Goal: Task Accomplishment & Management: Complete application form

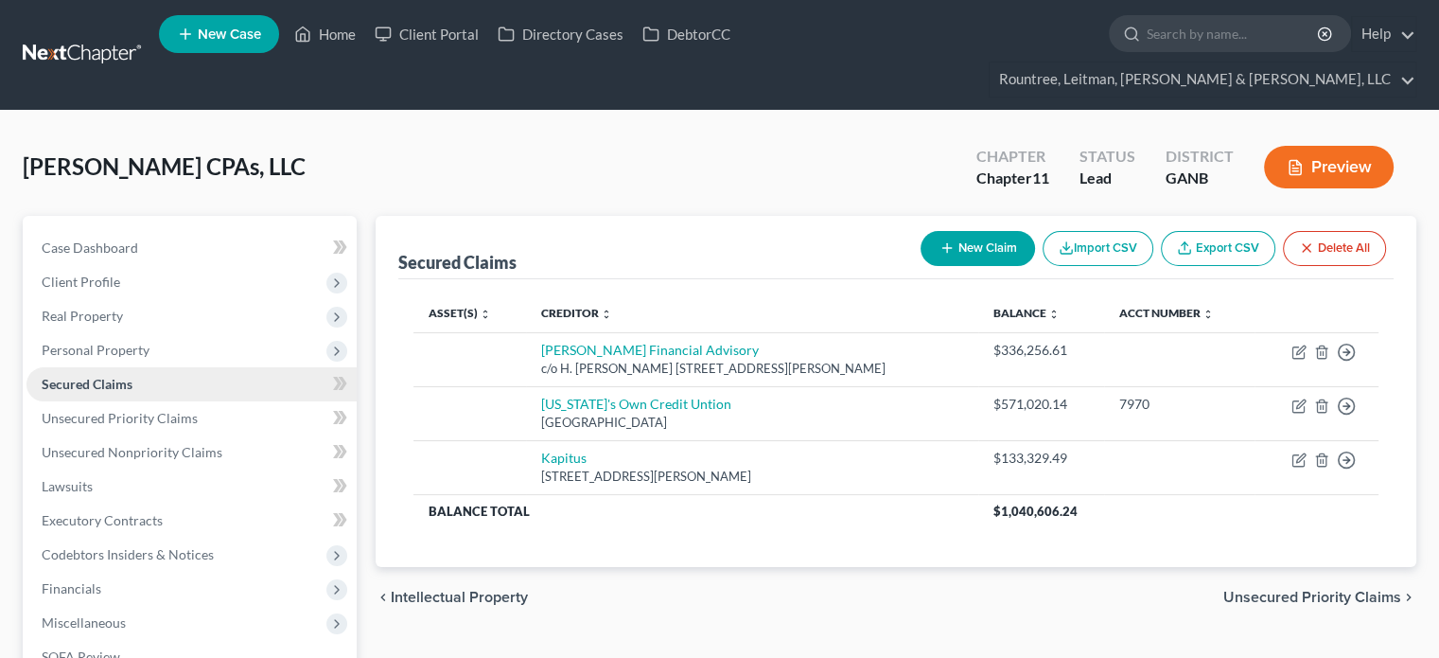
click at [132, 376] on span "Secured Claims" at bounding box center [87, 384] width 91 height 16
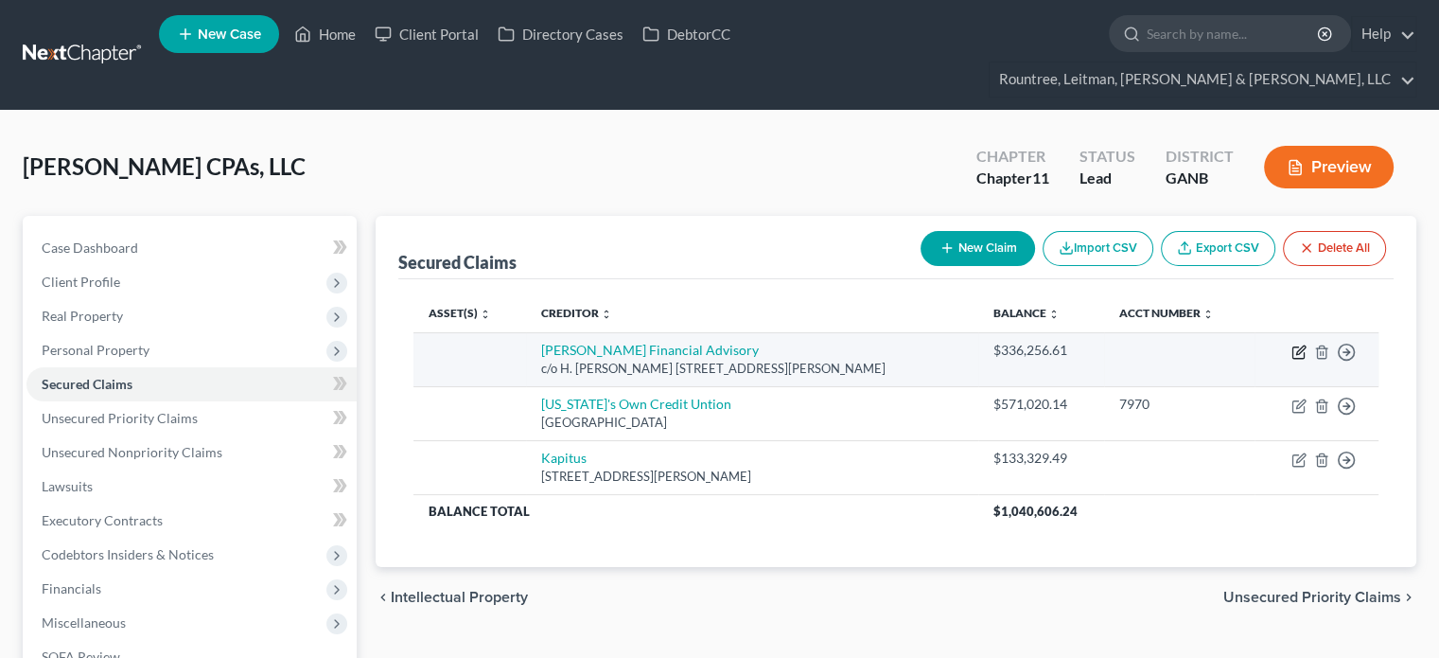
click at [1302, 344] on icon "button" at bounding box center [1298, 351] width 15 height 15
select select "10"
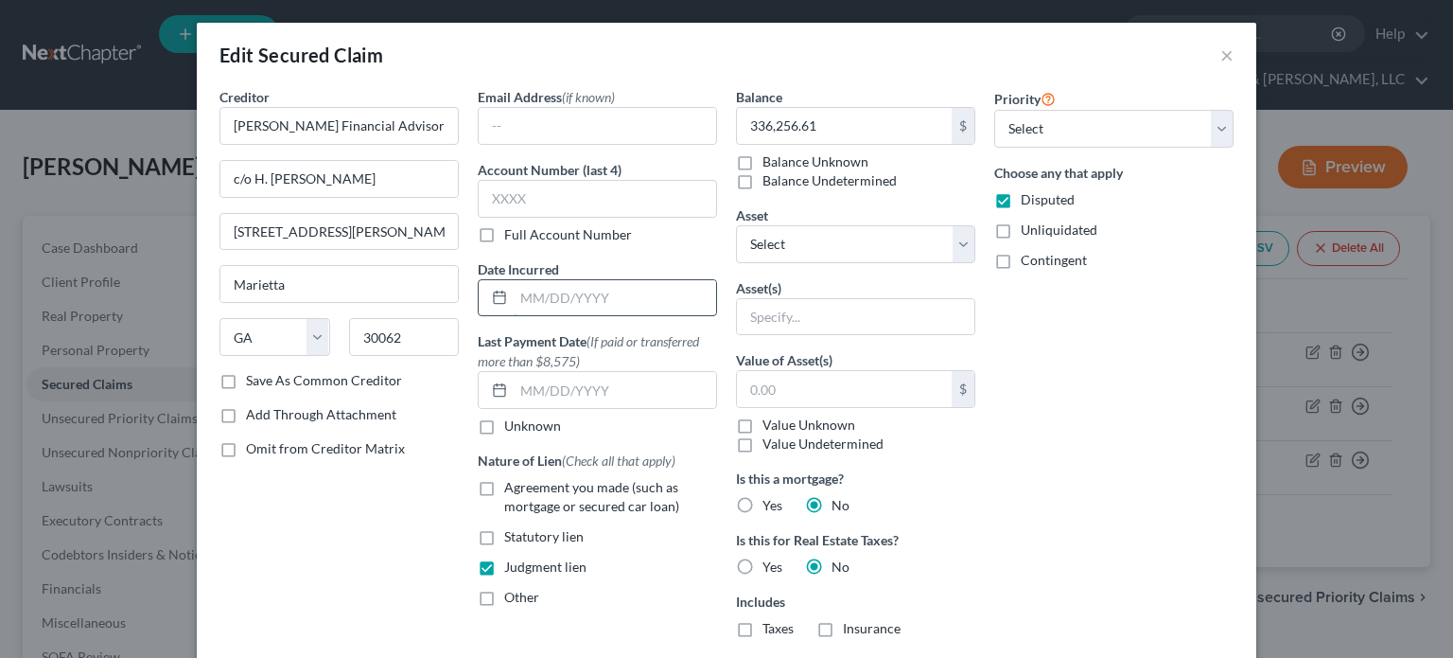
click at [612, 306] on input "text" at bounding box center [615, 298] width 202 height 36
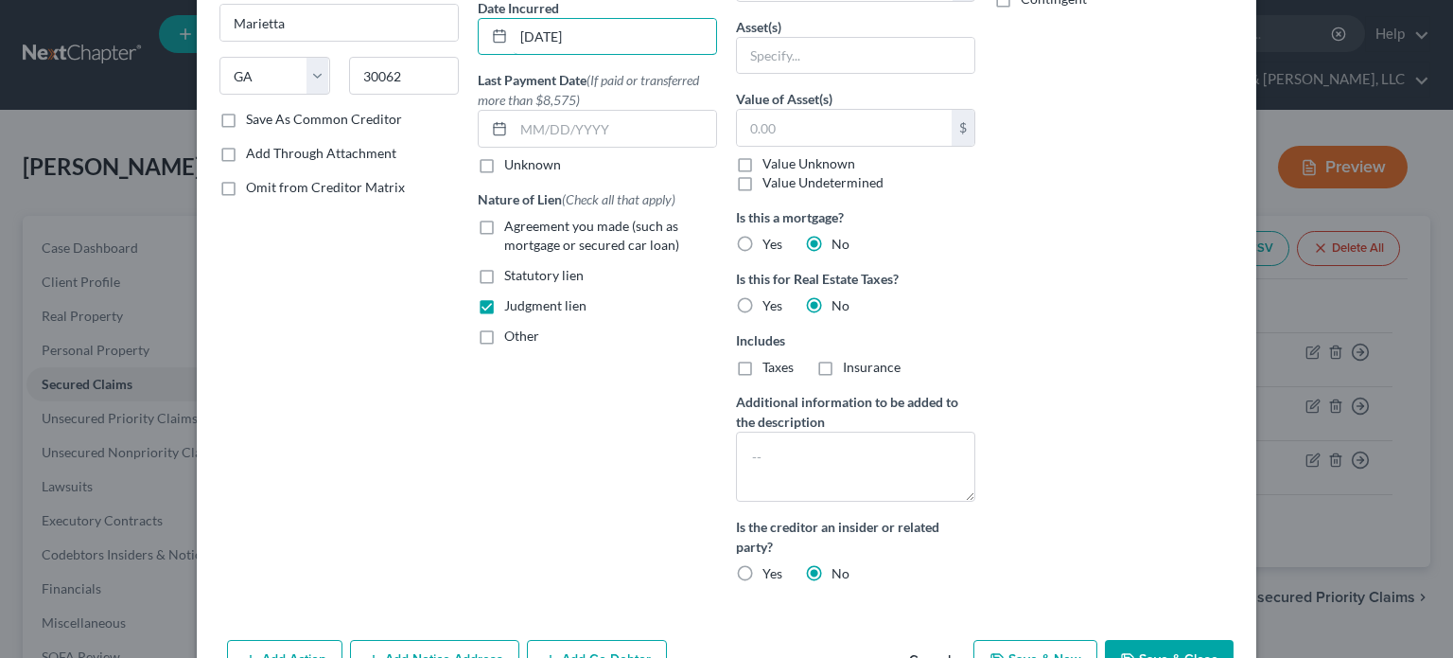
scroll to position [373, 0]
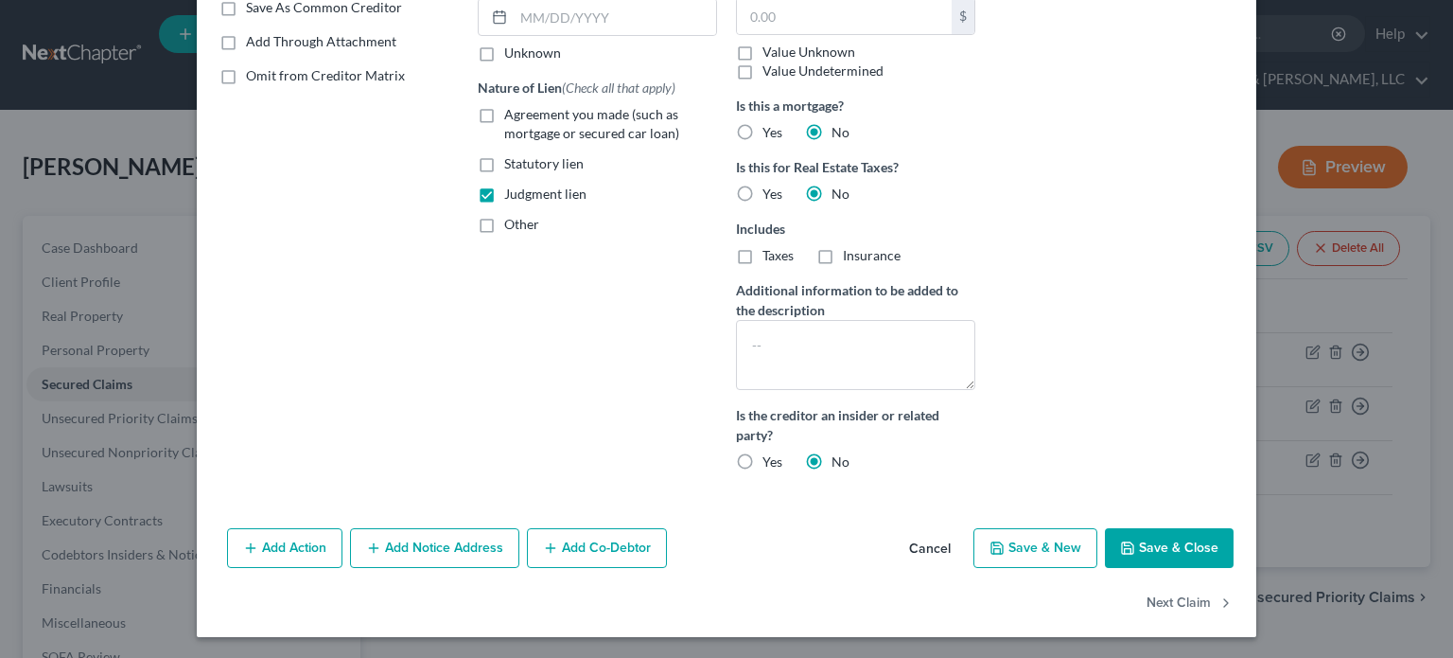
type input "[DATE]"
click at [613, 552] on button "Add Co-Debtor" at bounding box center [597, 548] width 140 height 40
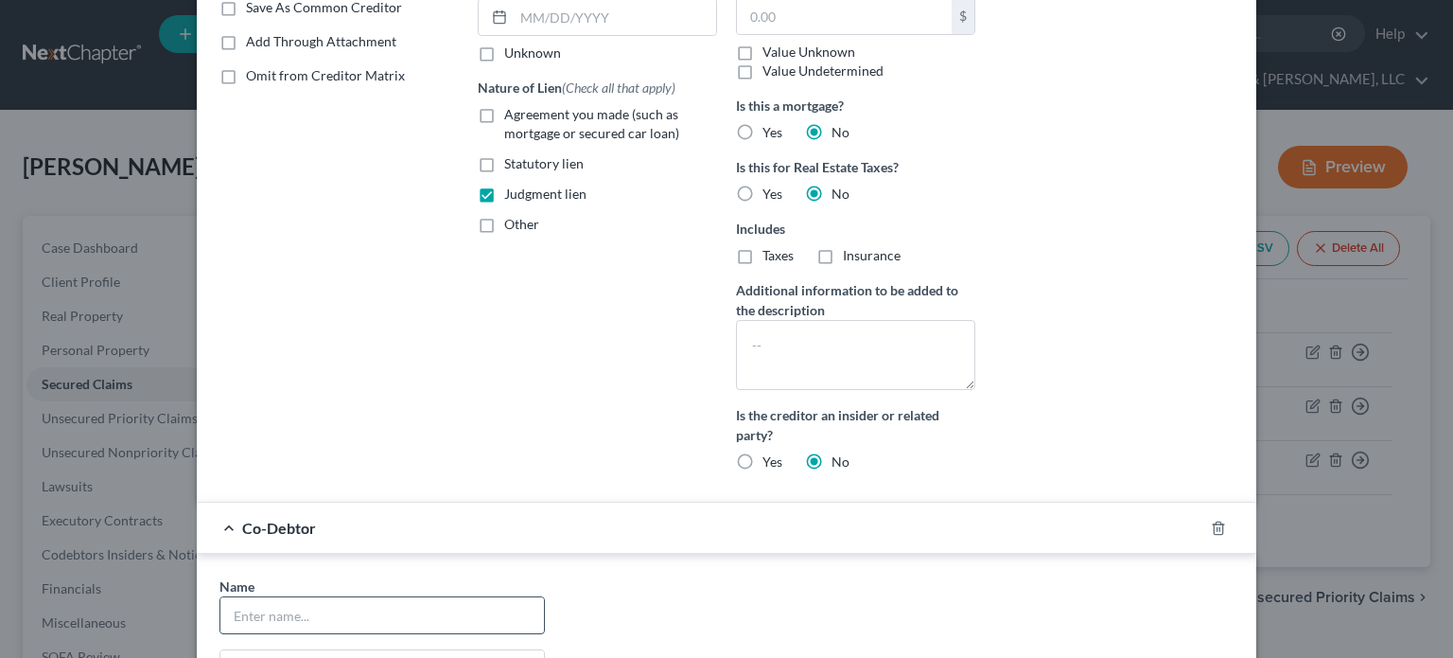
click at [391, 617] on input "text" at bounding box center [382, 615] width 324 height 36
type input "[PERSON_NAME]"
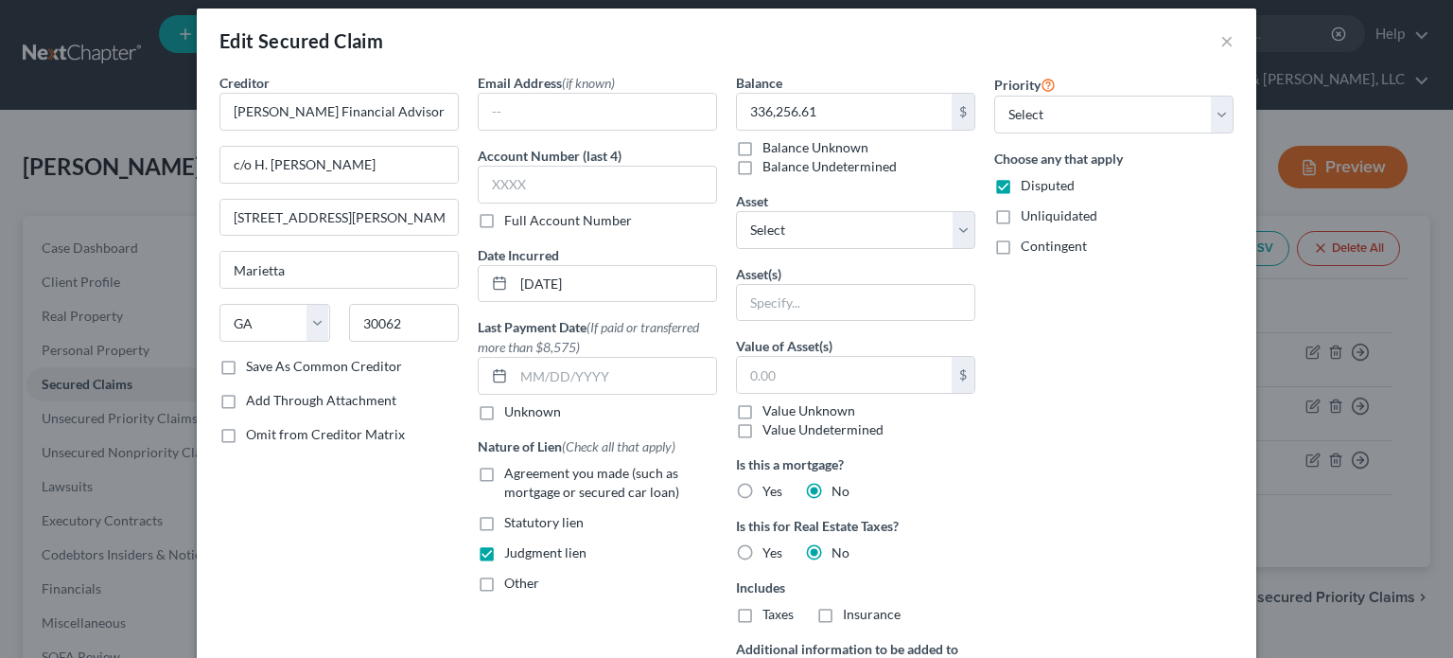
scroll to position [0, 0]
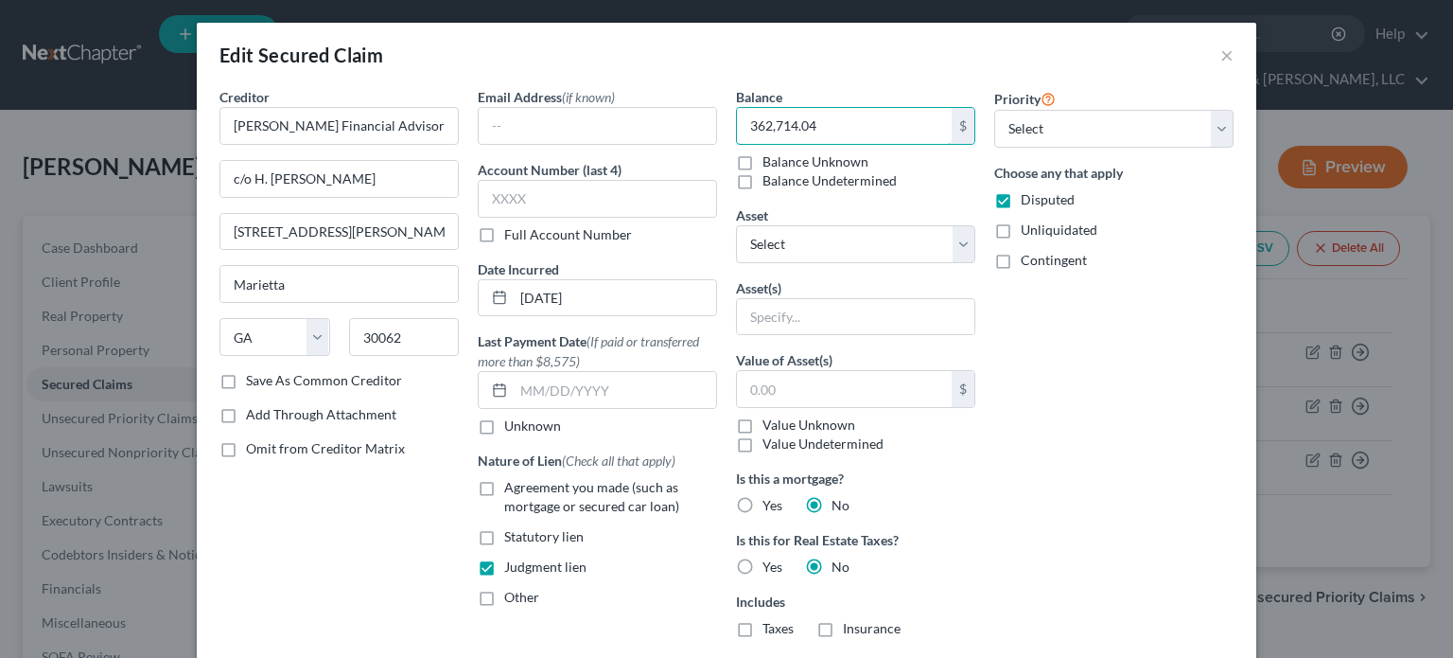
type input "362,714.04"
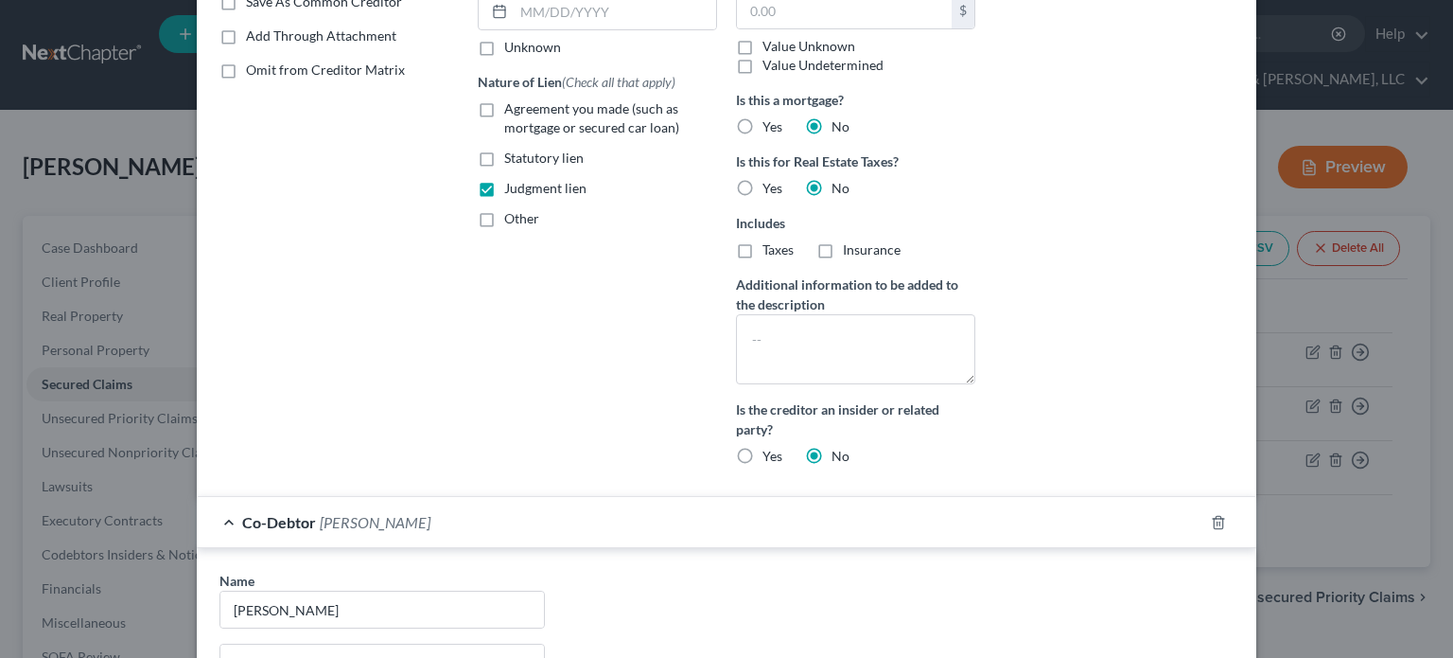
scroll to position [568, 0]
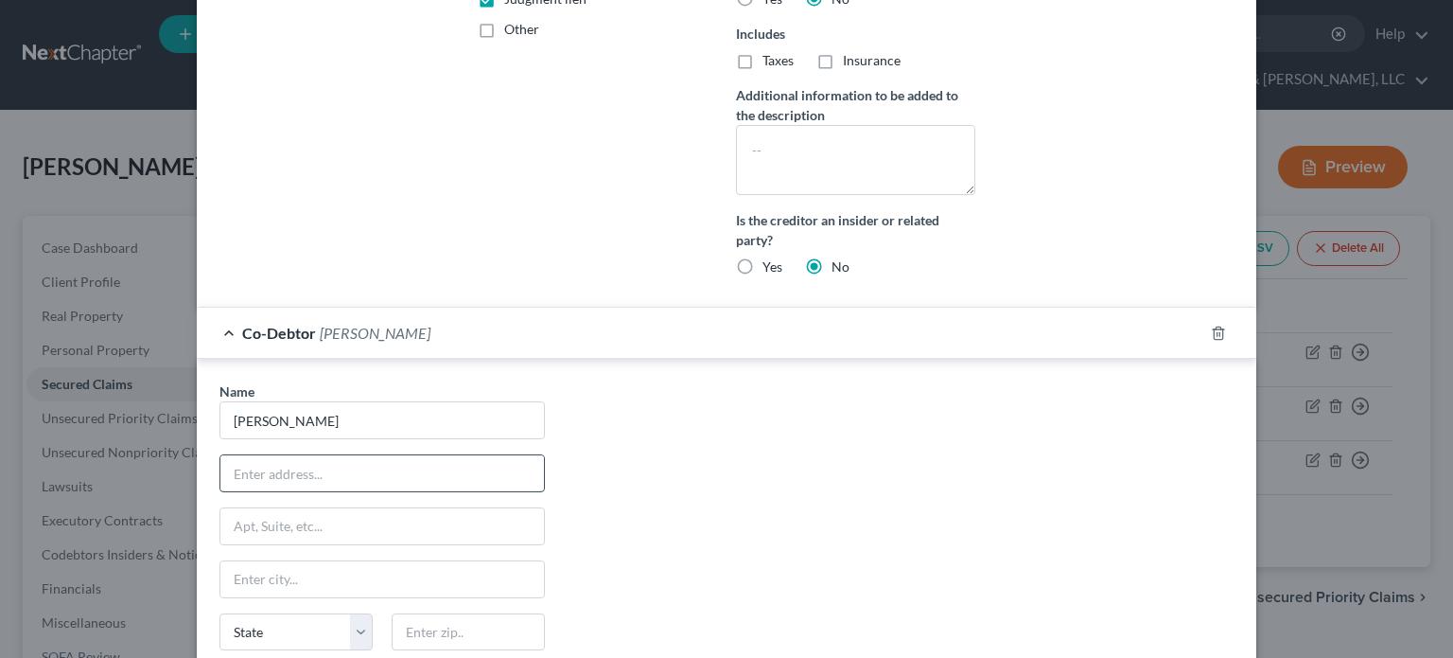
click at [312, 478] on input "text" at bounding box center [382, 473] width 324 height 36
type input "[STREET_ADDRESS]"
click at [466, 626] on input "text" at bounding box center [468, 632] width 153 height 38
type input "6"
type input "30062"
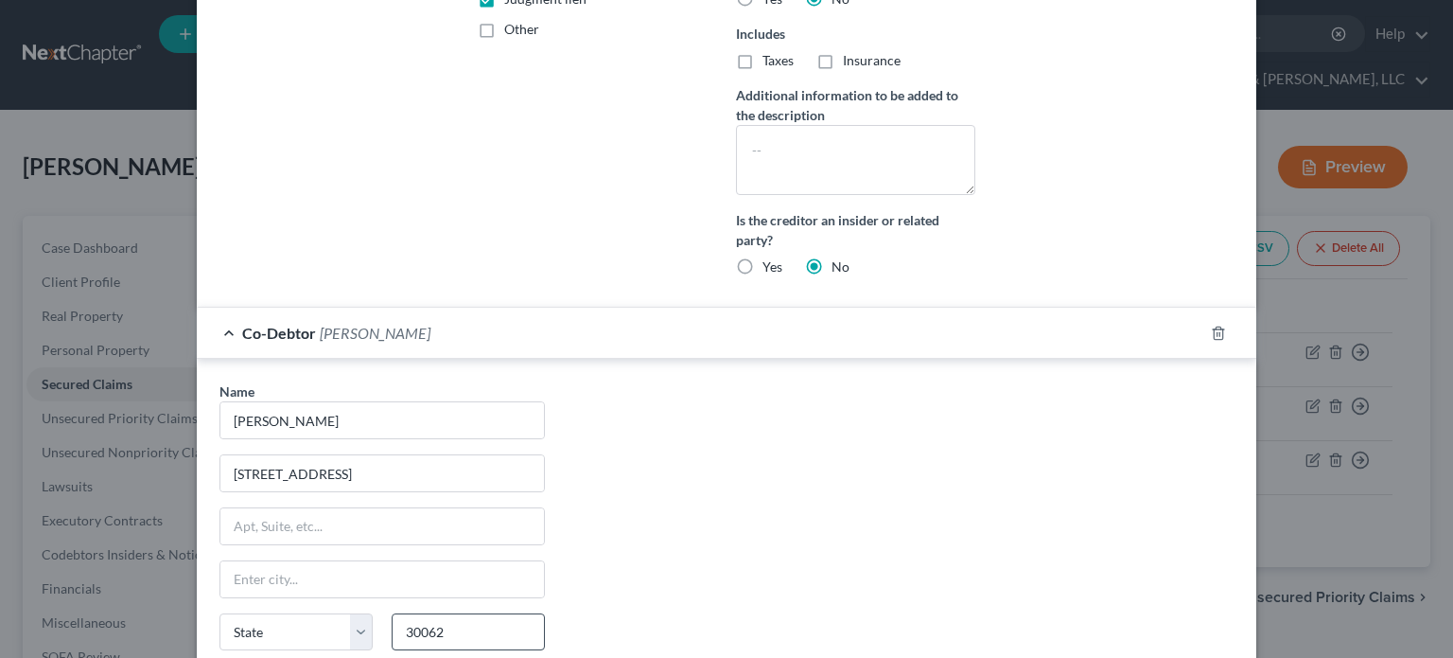
scroll to position [813, 0]
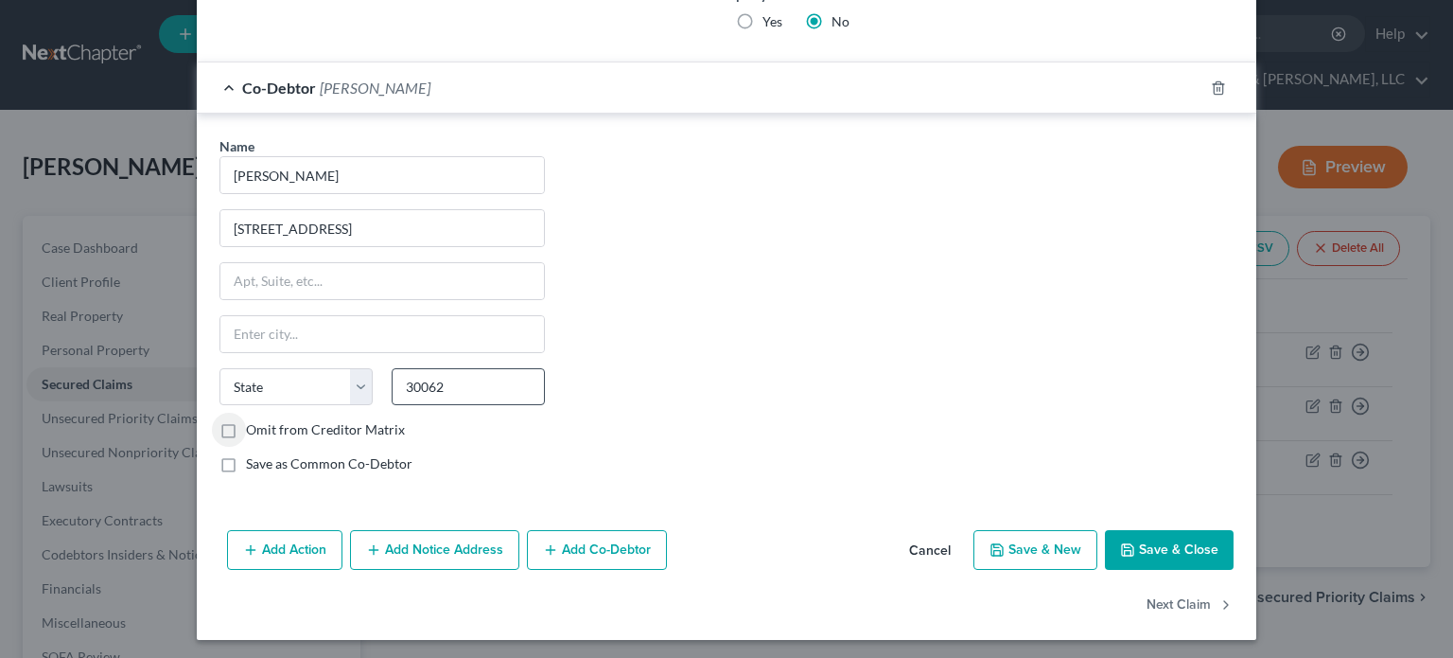
type input "Marietta"
select select "10"
click at [246, 463] on label "Save as Common Co-Debtor" at bounding box center [329, 463] width 167 height 19
click at [254, 463] on input "Save as Common Co-Debtor" at bounding box center [260, 460] width 12 height 12
checkbox input "true"
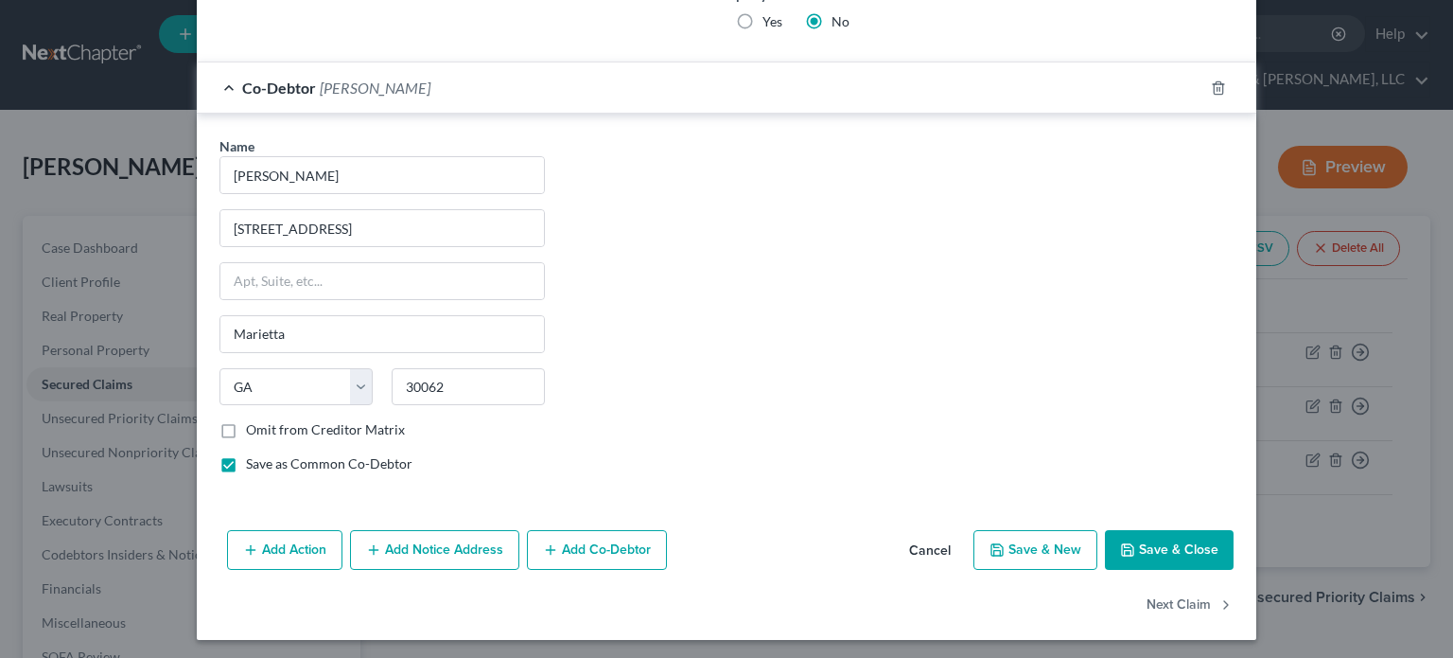
click at [1164, 543] on button "Save & Close" at bounding box center [1169, 550] width 129 height 40
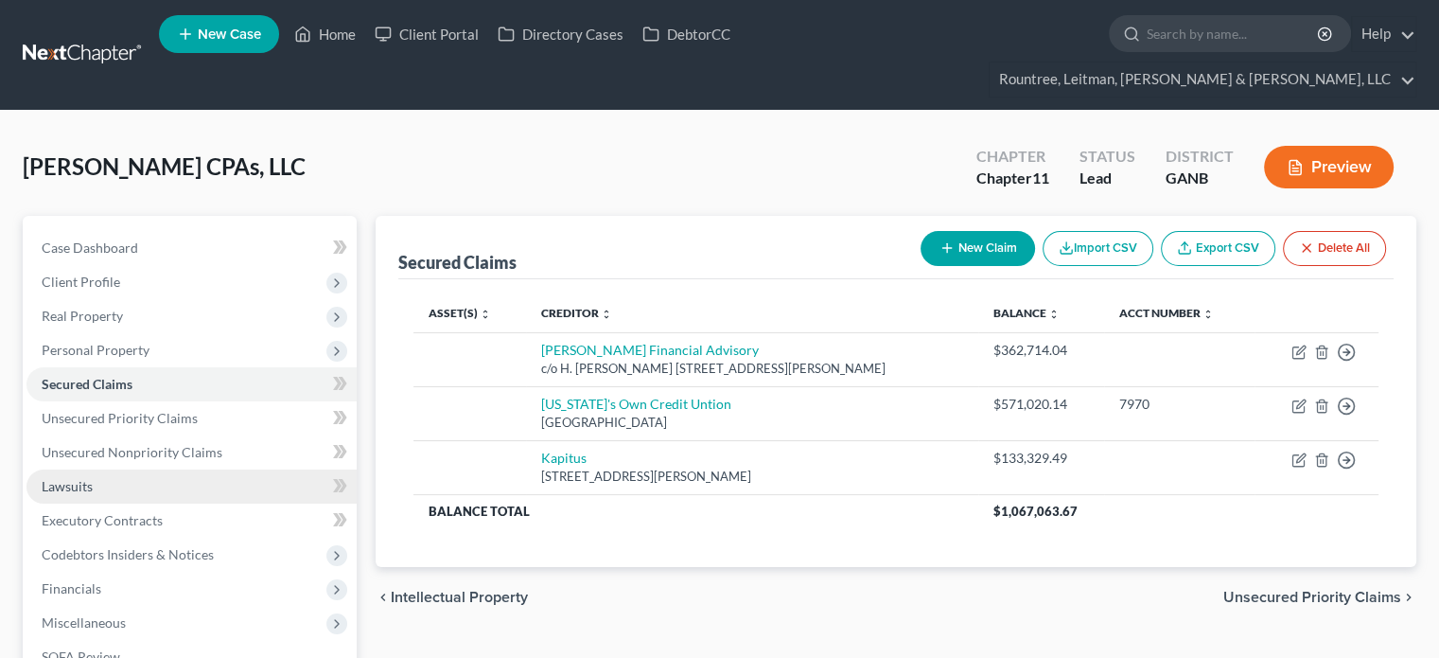
click at [118, 469] on link "Lawsuits" at bounding box center [191, 486] width 330 height 34
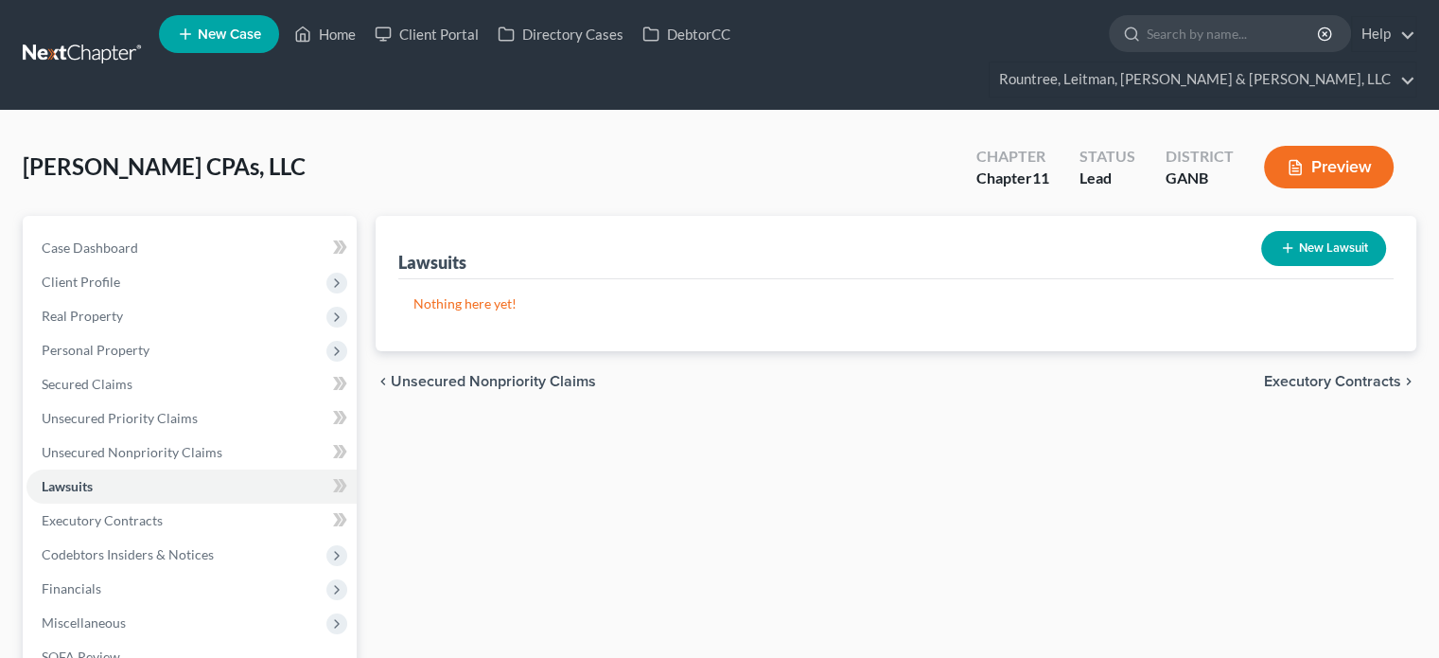
click at [1301, 231] on button "New Lawsuit" at bounding box center [1323, 248] width 125 height 35
select select "0"
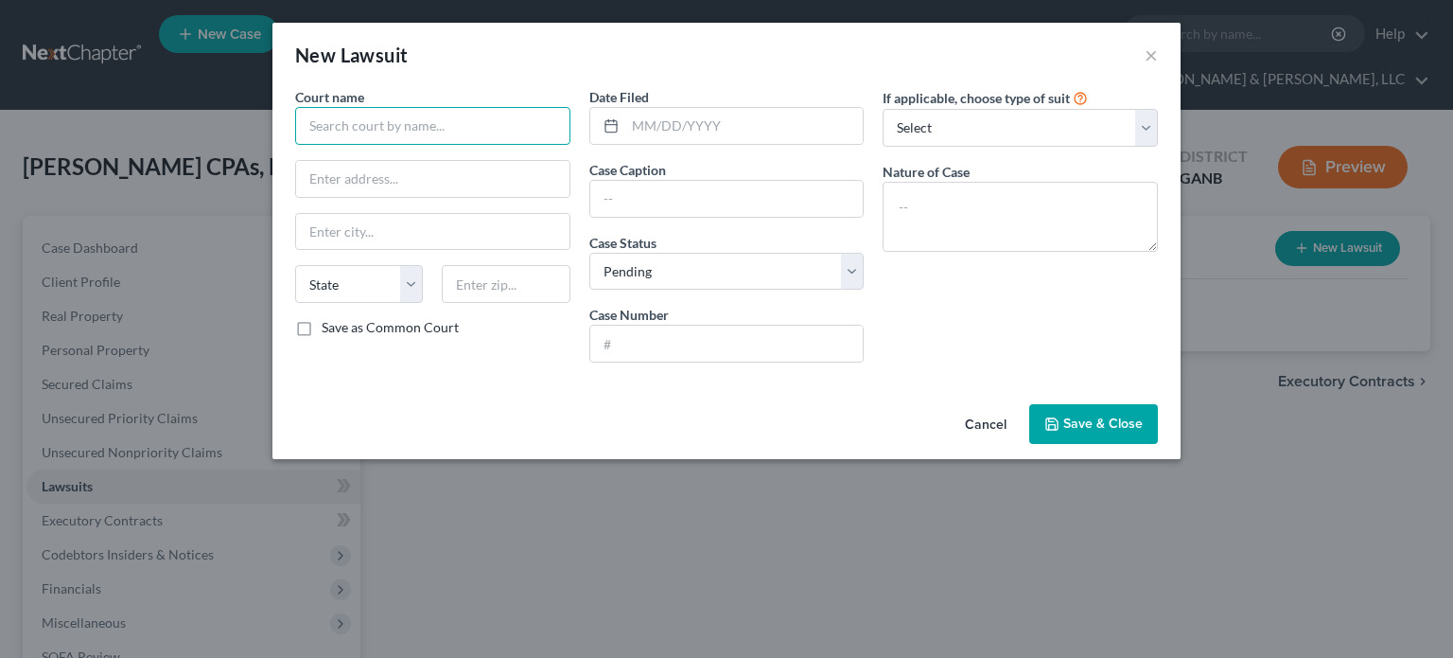
click at [351, 114] on input "text" at bounding box center [432, 126] width 275 height 38
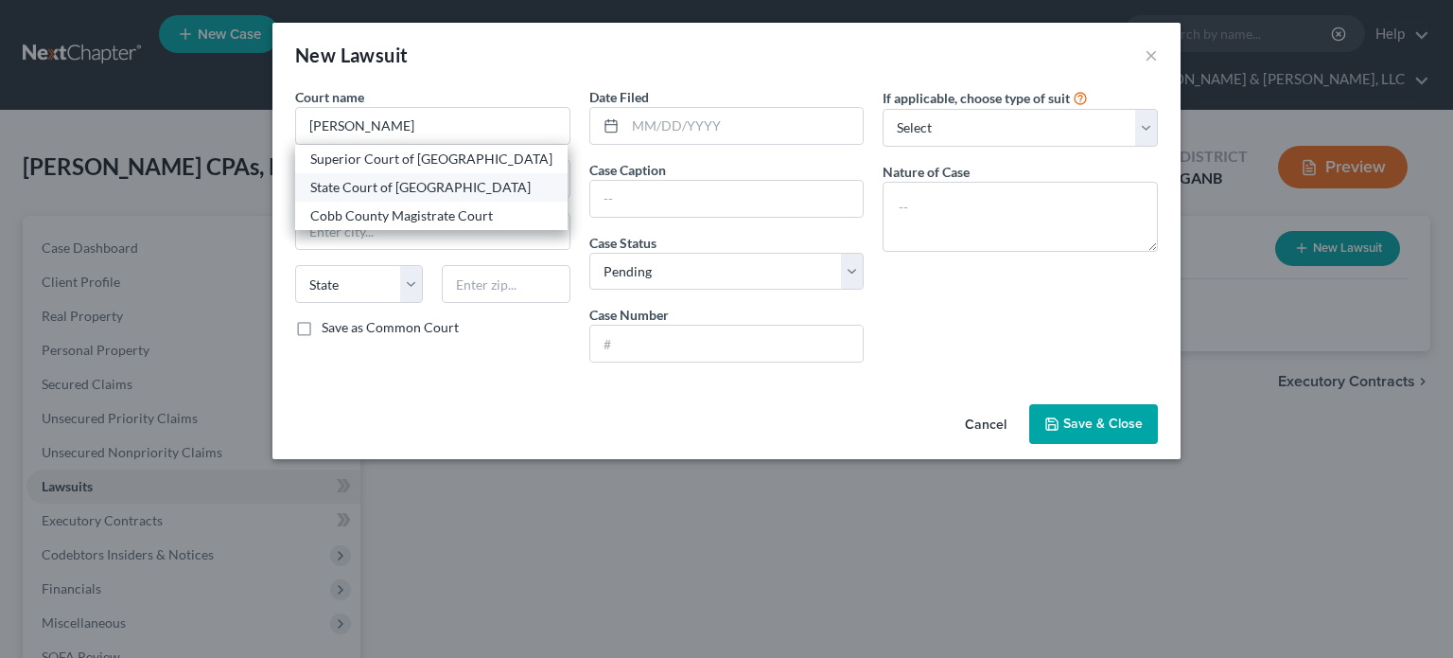
click at [397, 188] on div "State Court of [GEOGRAPHIC_DATA]" at bounding box center [431, 187] width 242 height 19
type input "State Court of [GEOGRAPHIC_DATA]"
type input "[STREET_ADDRESS]"
type input "Marietta"
select select "10"
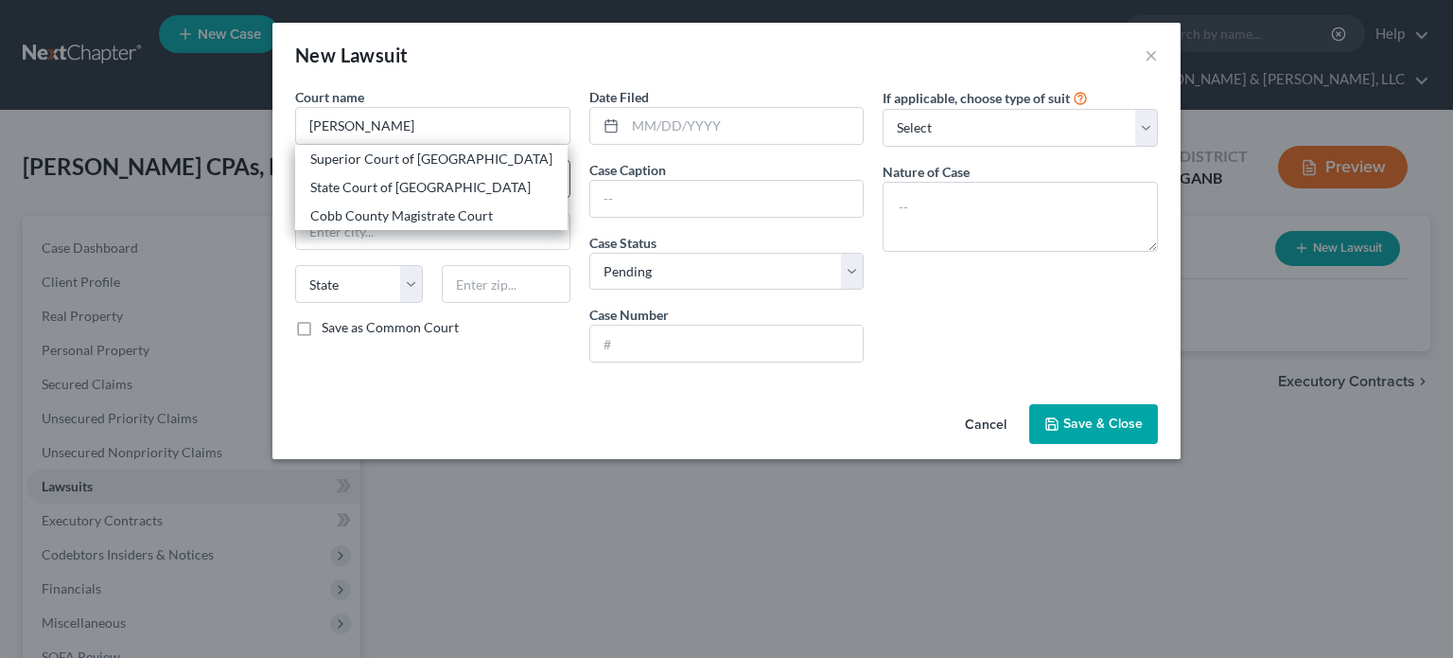
type input "30090"
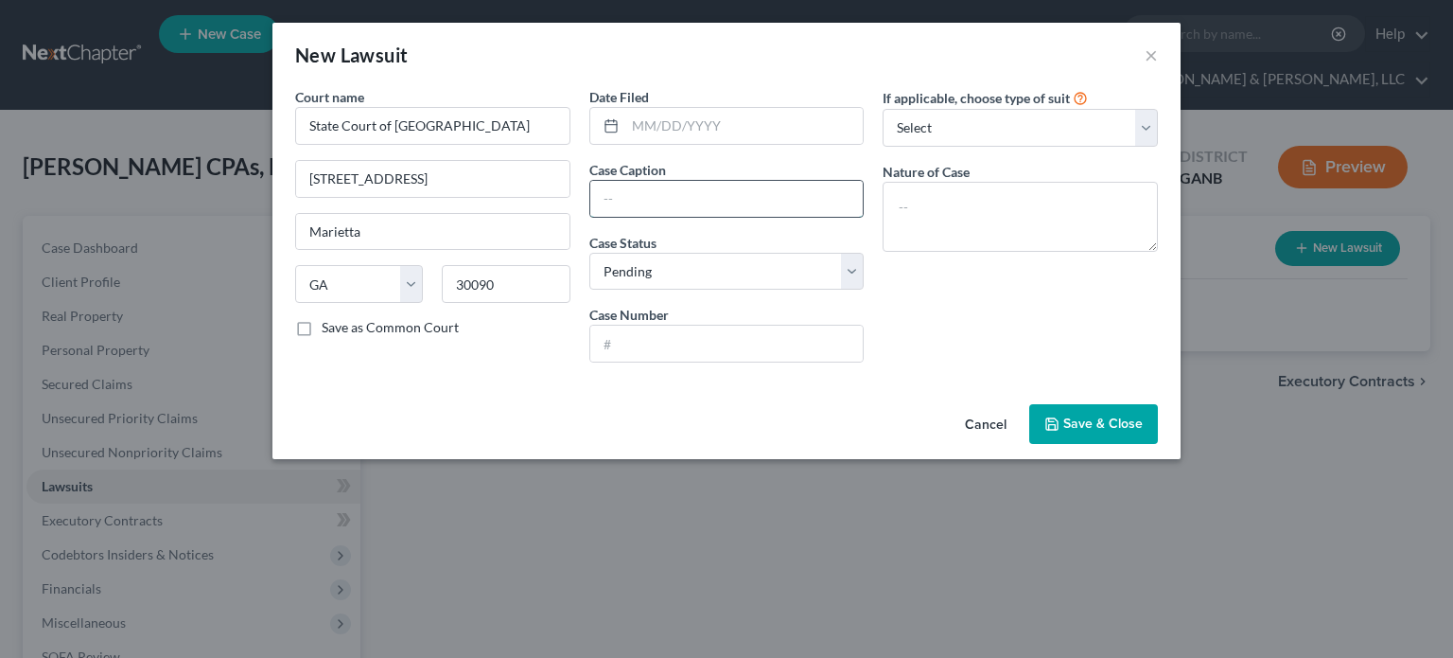
click at [652, 196] on input "text" at bounding box center [726, 199] width 273 height 36
type input "[PERSON_NAME] Financial Advisory, LLC [PERSON_NAME] [PERSON_NAME] CPAs, LLC and…"
click at [700, 336] on input "text" at bounding box center [726, 343] width 273 height 36
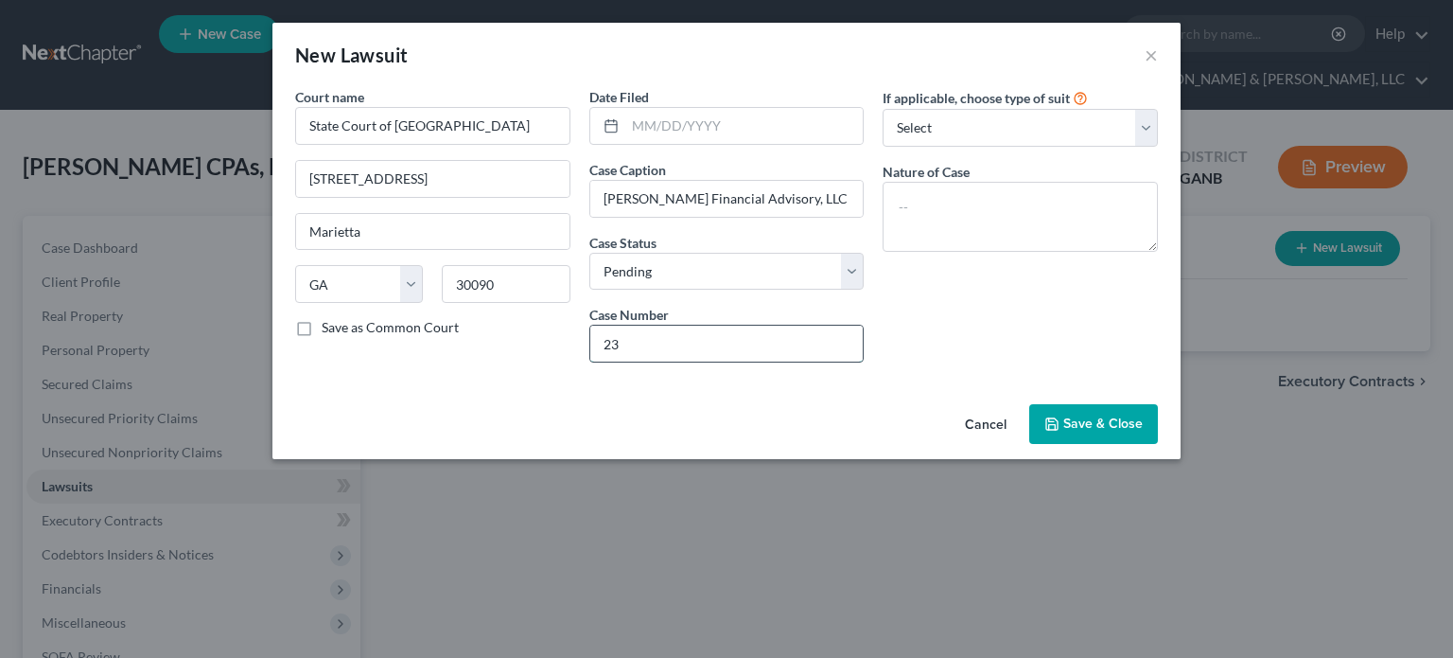
click at [641, 342] on input "23" at bounding box center [726, 343] width 273 height 36
type input "24-A-3953"
click at [1099, 419] on span "Save & Close" at bounding box center [1102, 423] width 79 height 16
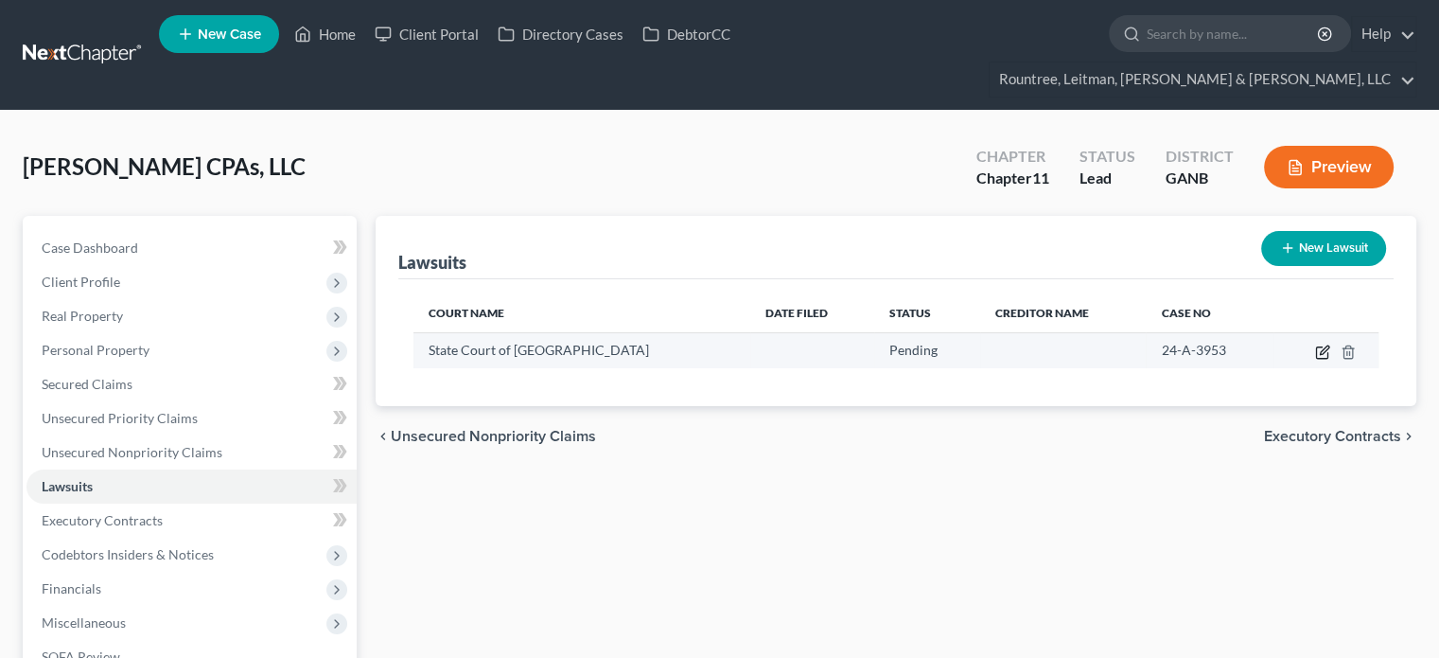
click at [1324, 345] on icon "button" at bounding box center [1324, 349] width 9 height 9
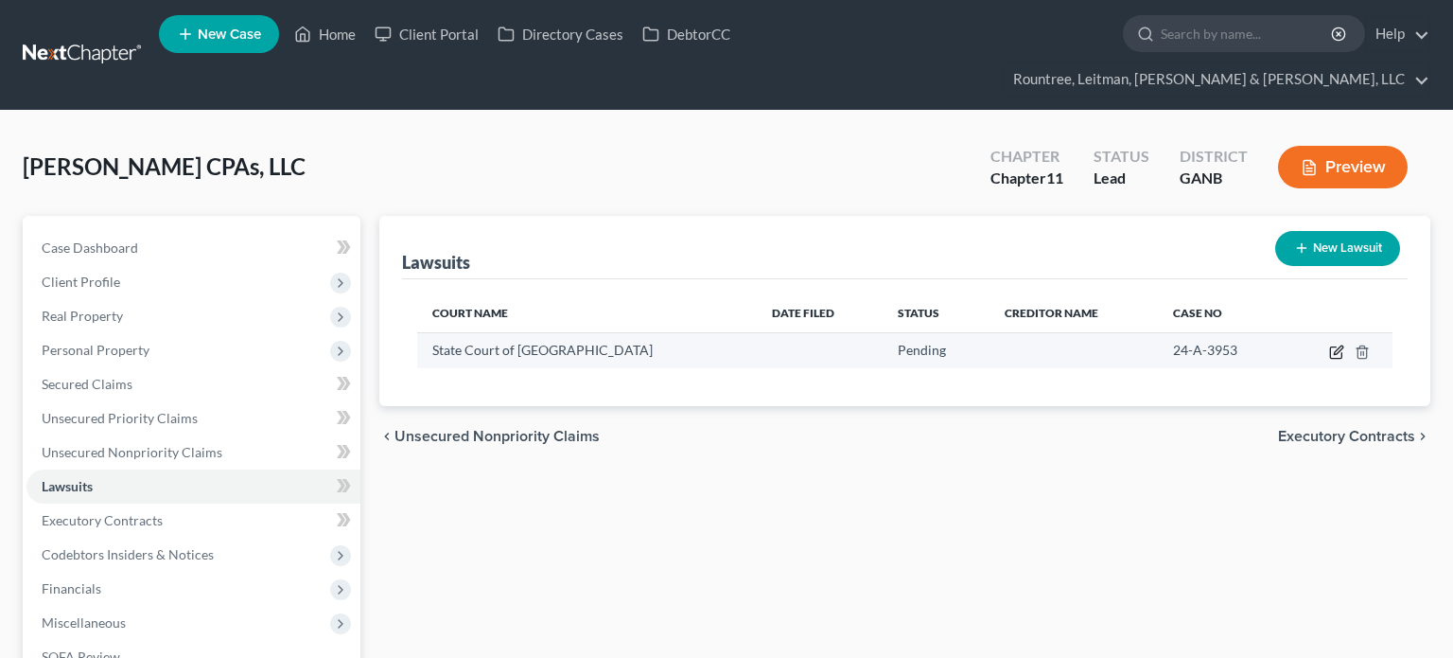
select select "10"
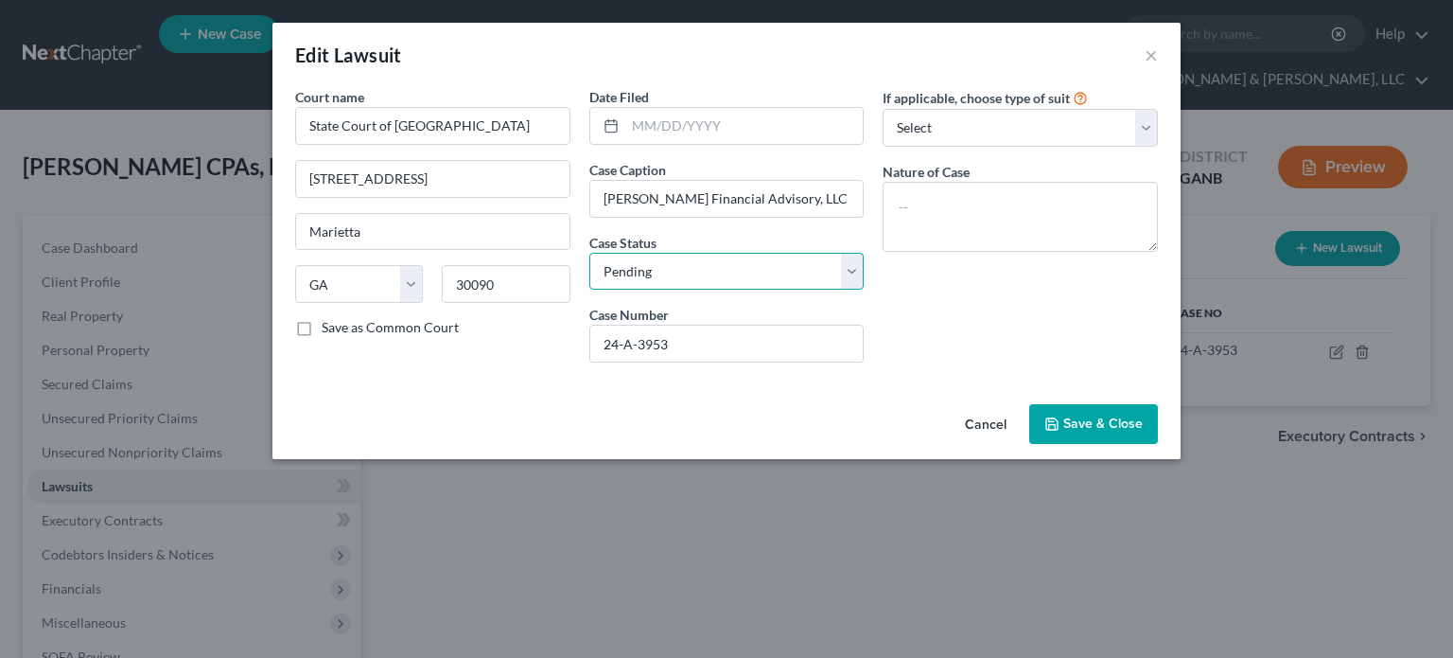
click at [666, 278] on select "Select Pending On Appeal Concluded" at bounding box center [726, 272] width 275 height 38
select select "2"
click at [589, 253] on select "Select Pending On Appeal Concluded" at bounding box center [726, 272] width 275 height 38
click at [1108, 423] on span "Save & Close" at bounding box center [1102, 423] width 79 height 16
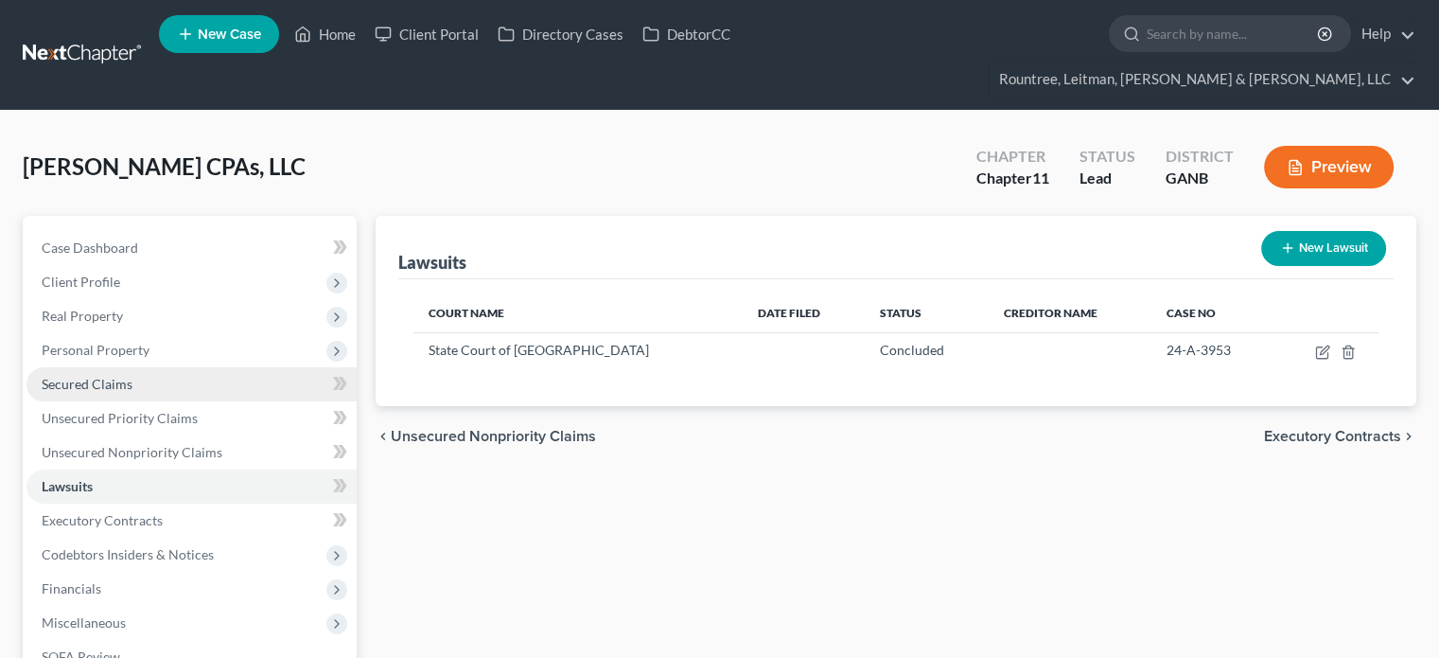
click at [106, 367] on link "Secured Claims" at bounding box center [191, 384] width 330 height 34
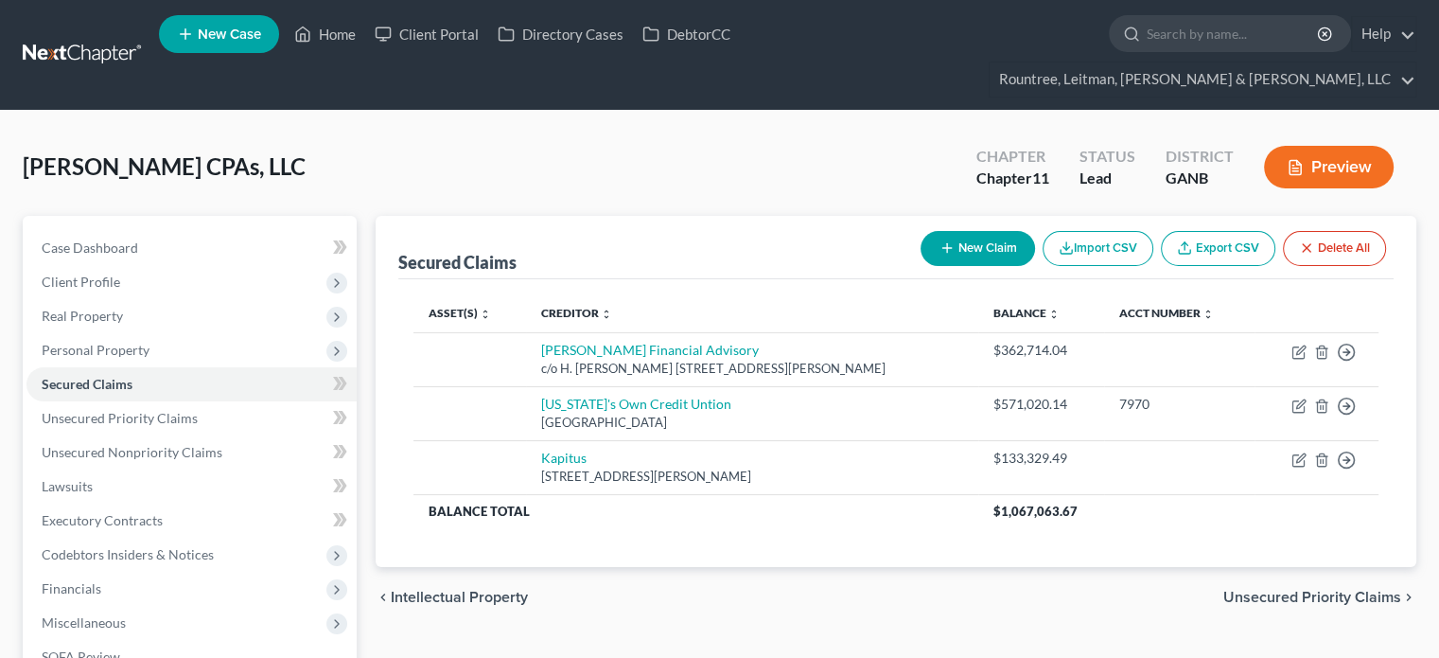
click at [968, 231] on button "New Claim" at bounding box center [978, 248] width 114 height 35
select select "0"
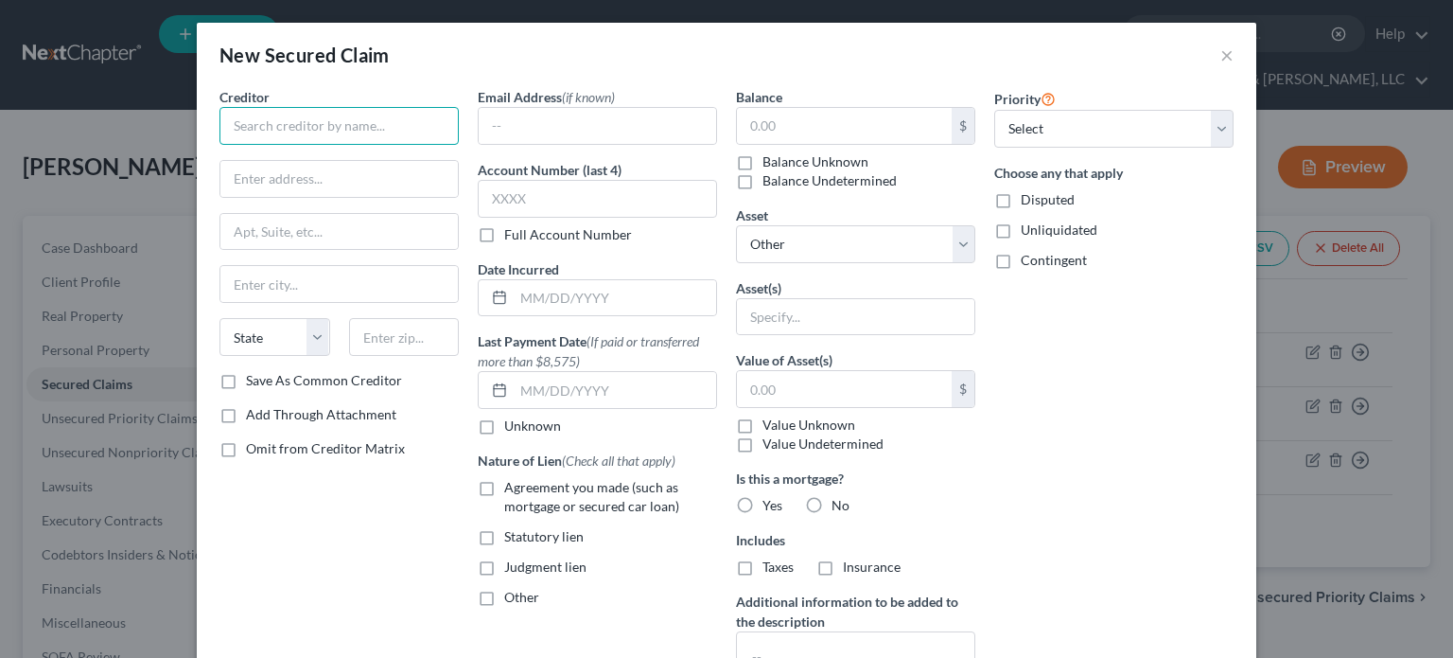
click at [284, 114] on input "text" at bounding box center [338, 126] width 239 height 38
click at [307, 116] on input "text" at bounding box center [338, 126] width 239 height 38
type input "Vinings Bank"
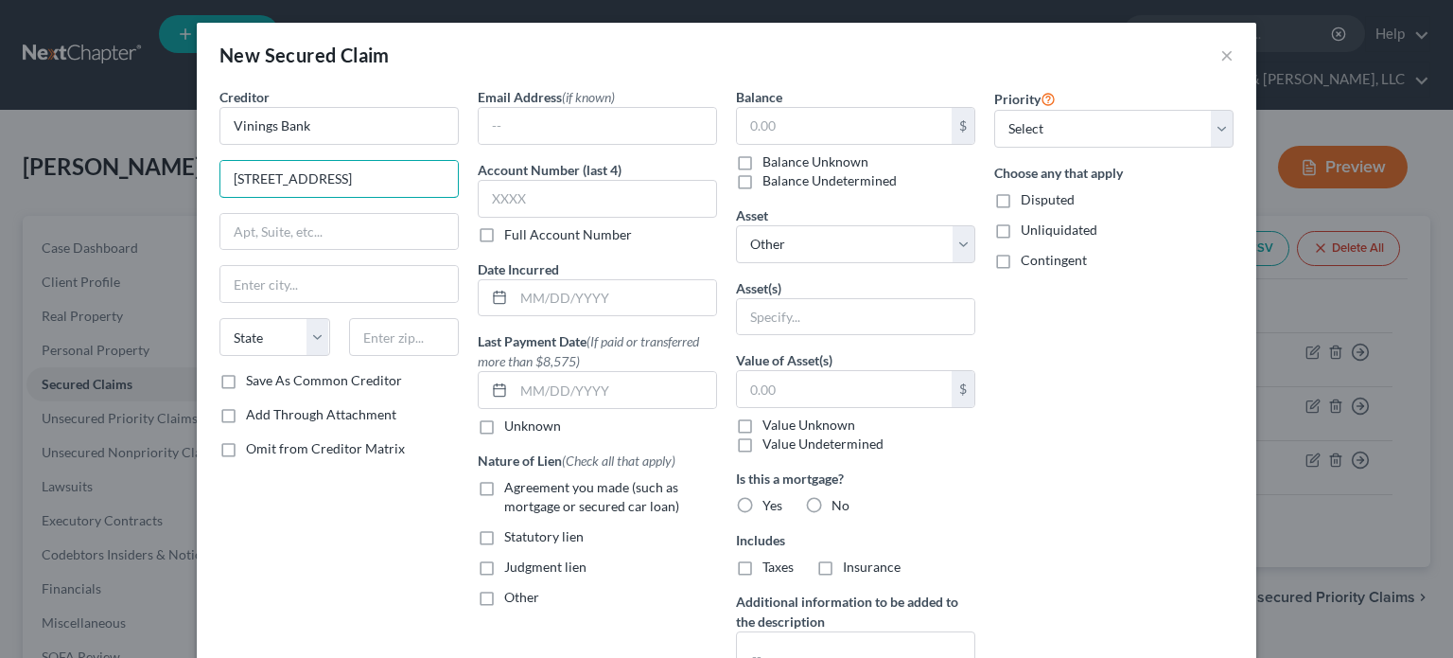
type input "[STREET_ADDRESS]"
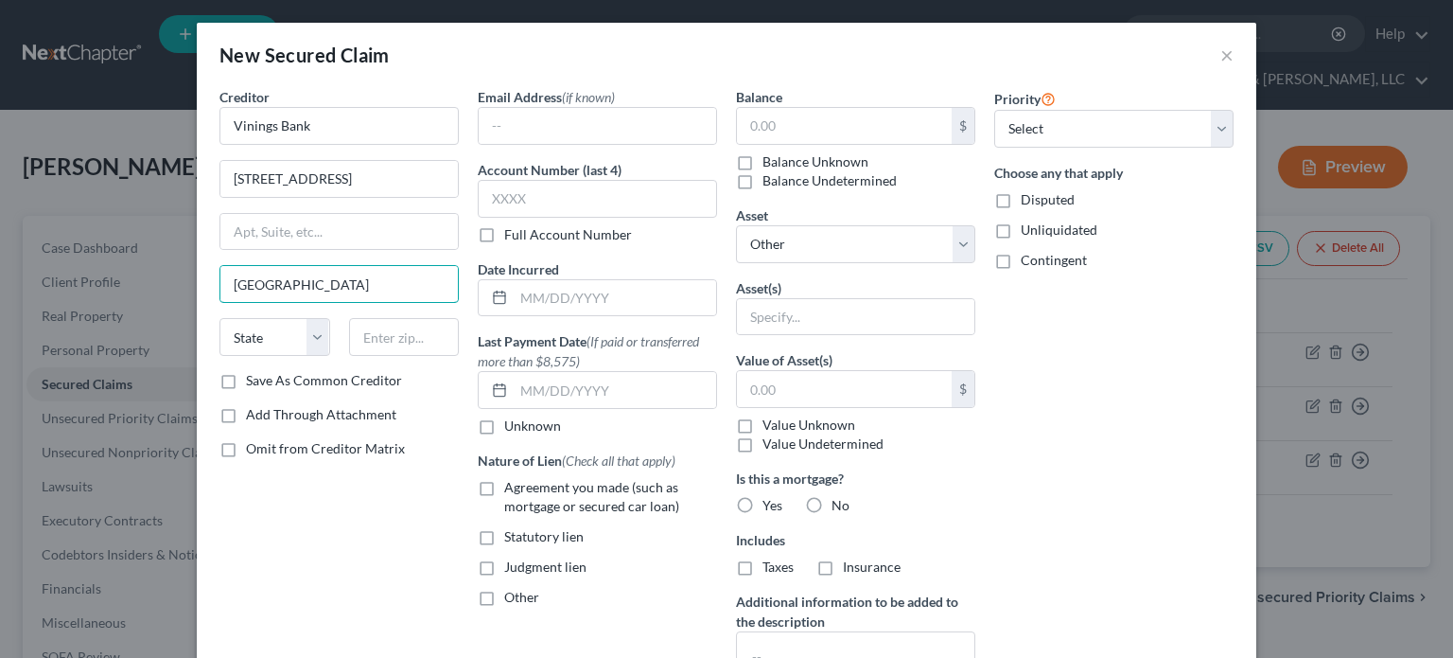
type input "[GEOGRAPHIC_DATA]"
select select "10"
type input "30080"
click at [246, 377] on label "Save As Common Creditor" at bounding box center [324, 380] width 156 height 19
click at [254, 377] on input "Save As Common Creditor" at bounding box center [260, 377] width 12 height 12
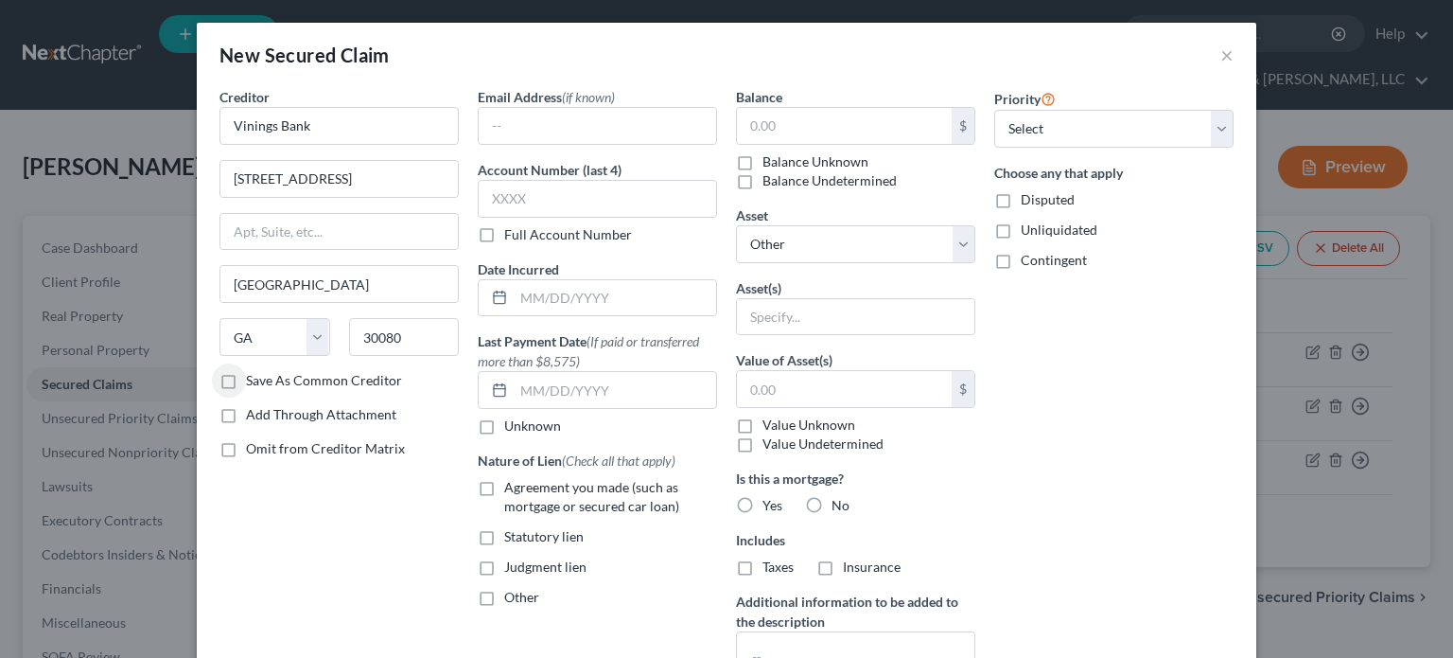
checkbox input "true"
click at [504, 488] on label "Agreement you made (such as mortgage or secured car loan)" at bounding box center [610, 497] width 213 height 38
click at [512, 488] on input "Agreement you made (such as mortgage or secured car loan)" at bounding box center [518, 484] width 12 height 12
checkbox input "true"
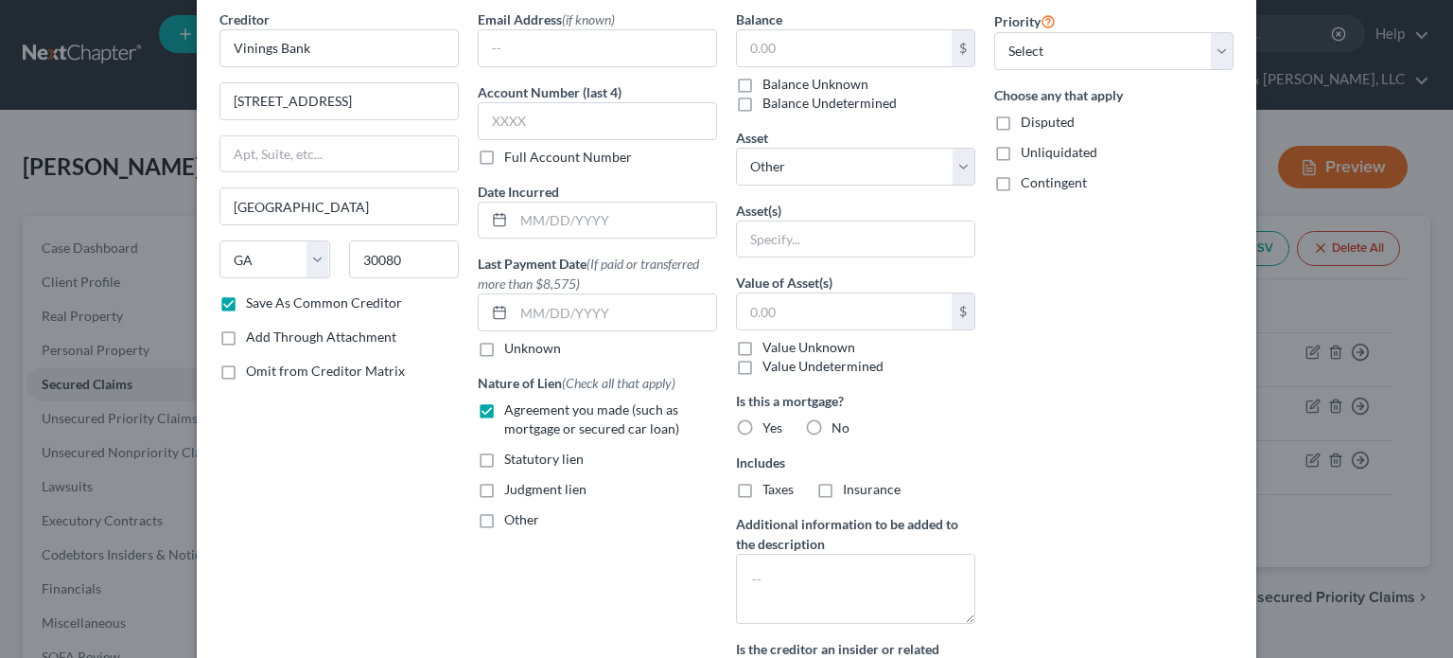
scroll to position [189, 0]
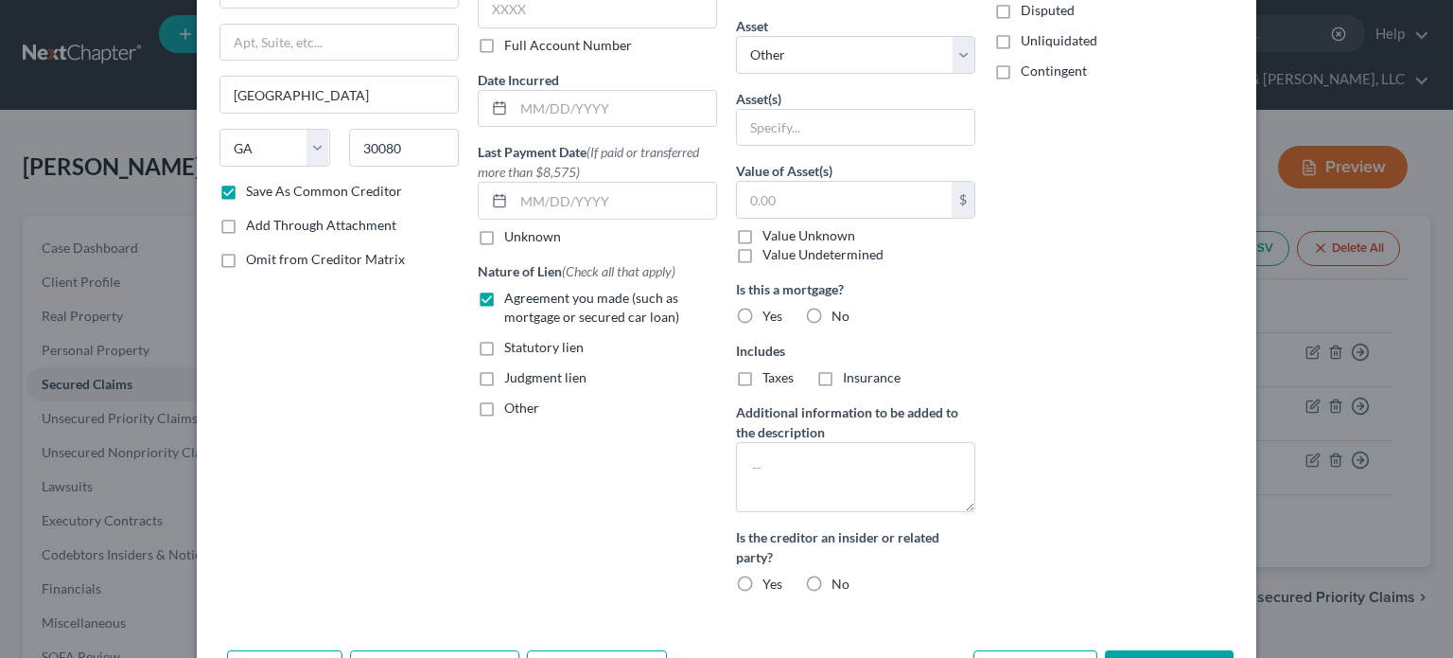
click at [832, 311] on label "No" at bounding box center [841, 316] width 18 height 19
click at [839, 311] on input "No" at bounding box center [845, 313] width 12 height 12
radio input "true"
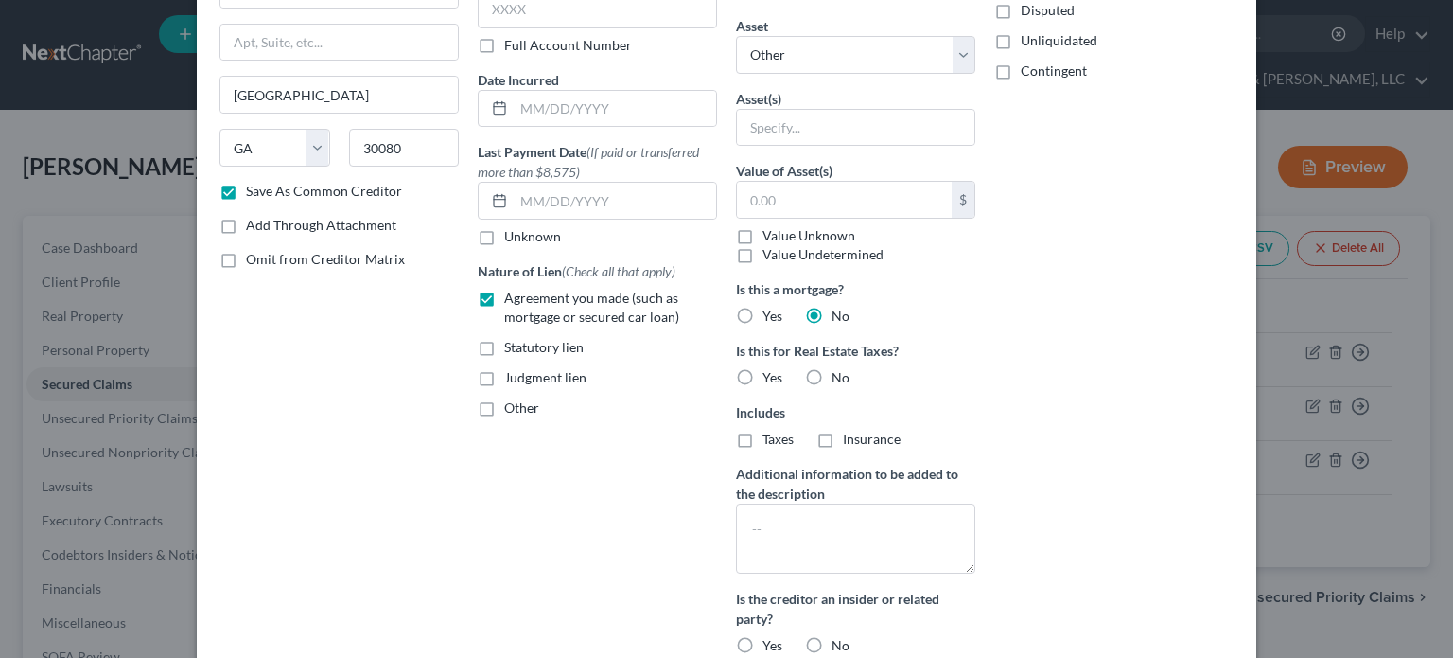
scroll to position [284, 0]
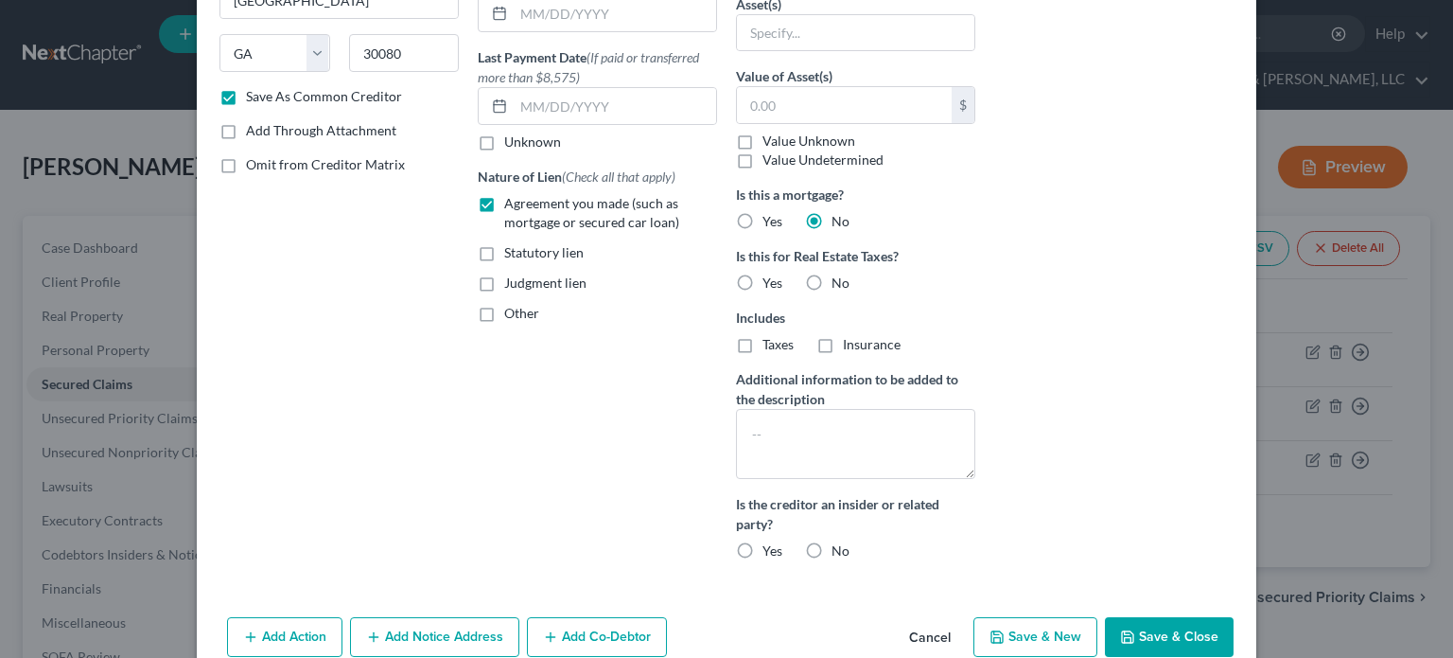
click at [832, 545] on label "No" at bounding box center [841, 550] width 18 height 19
click at [839, 545] on input "No" at bounding box center [845, 547] width 12 height 12
radio input "true"
click at [832, 273] on label "No" at bounding box center [841, 282] width 18 height 19
click at [839, 273] on input "No" at bounding box center [845, 279] width 12 height 12
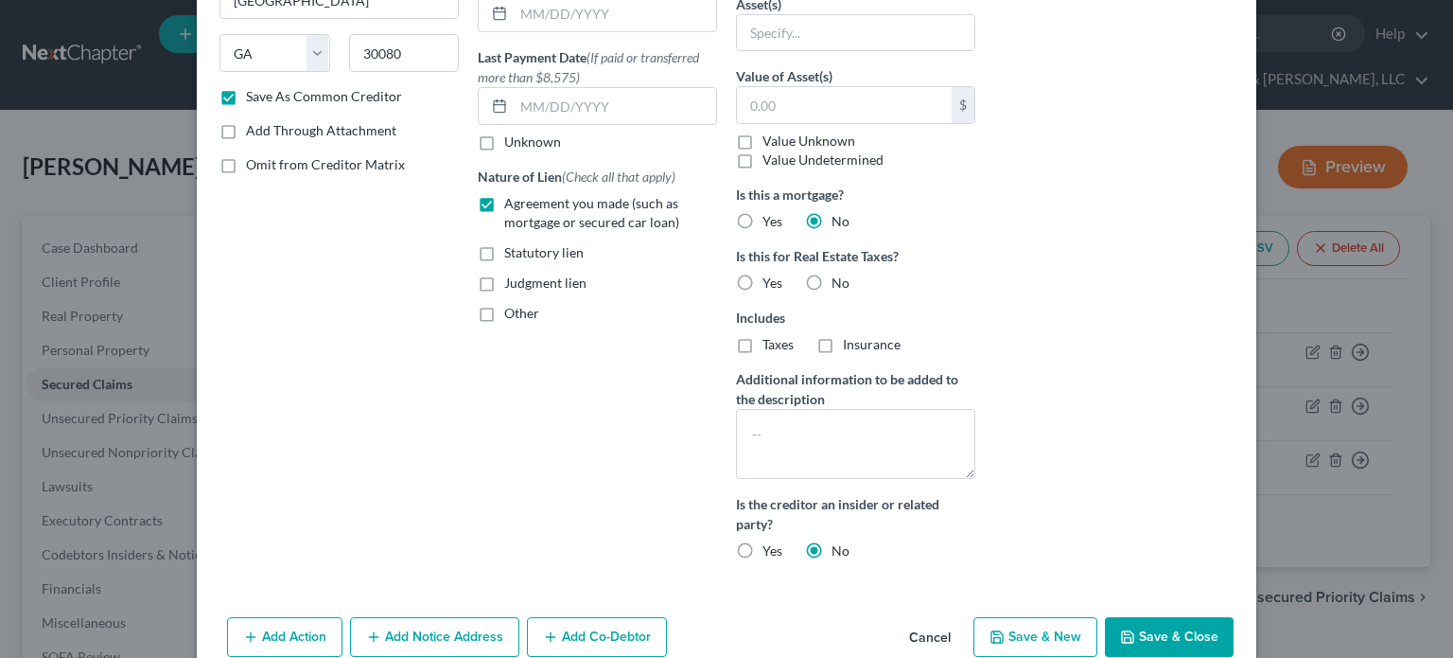
radio input "true"
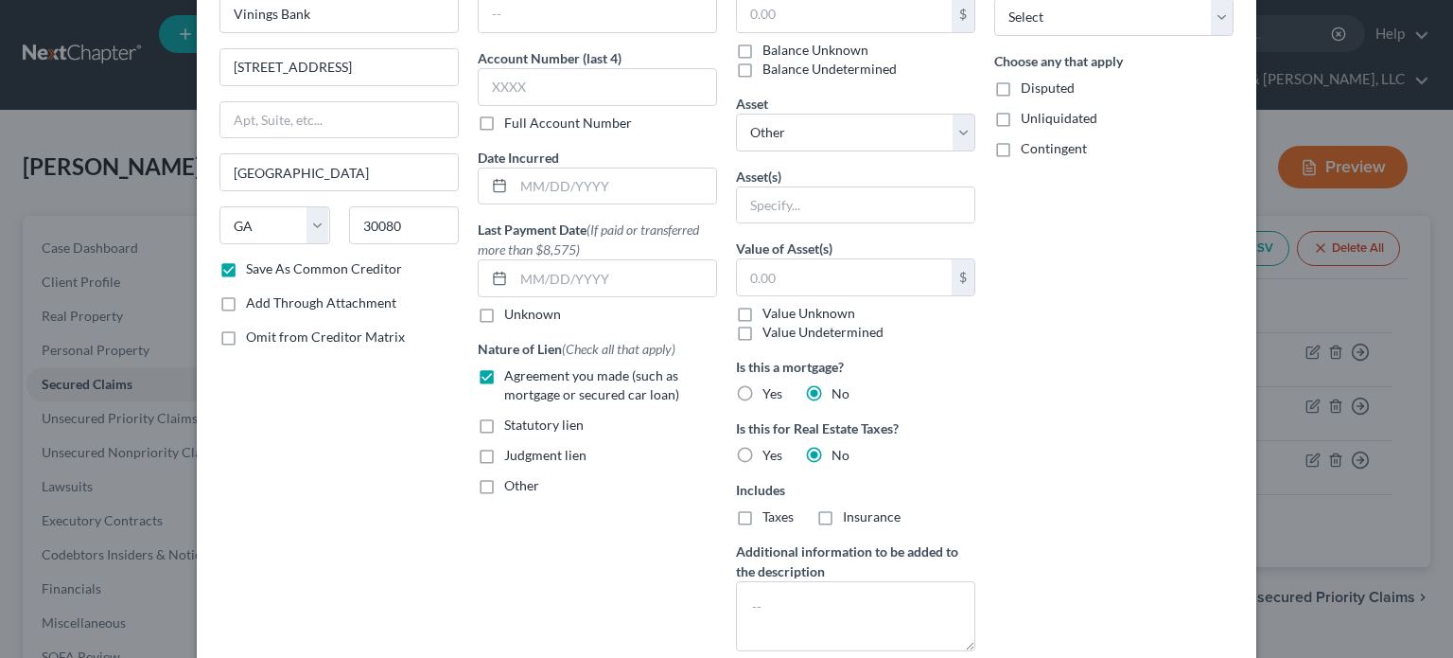
scroll to position [0, 0]
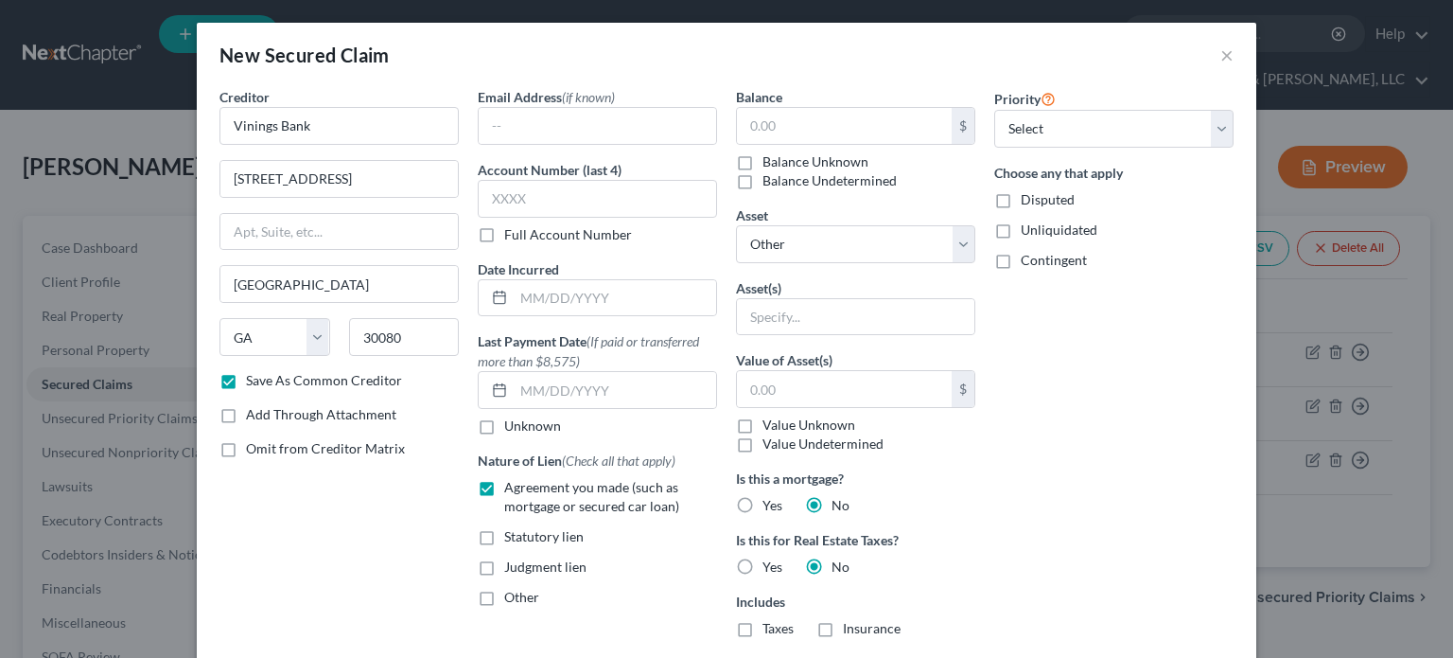
click at [504, 593] on label "Other" at bounding box center [521, 597] width 35 height 19
click at [512, 593] on input "Other" at bounding box center [518, 594] width 12 height 12
checkbox input "true"
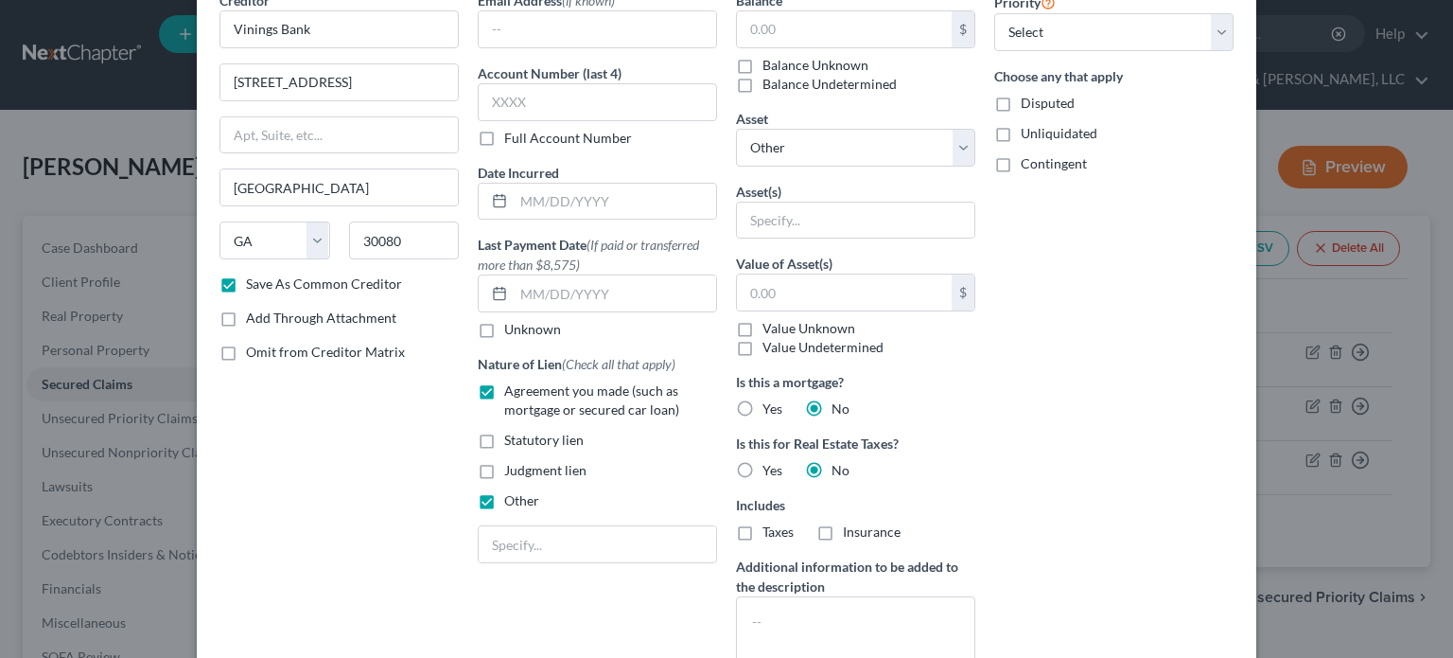
scroll to position [284, 0]
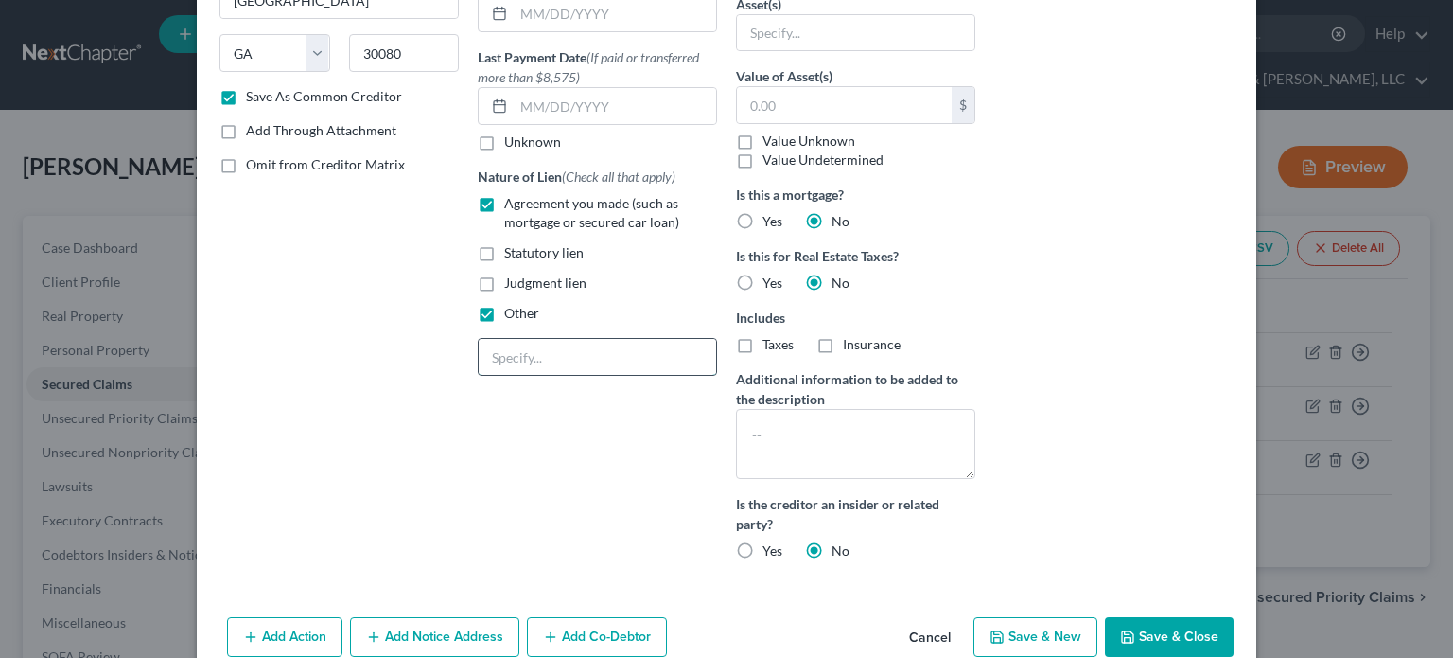
click at [556, 362] on input "text" at bounding box center [597, 357] width 237 height 36
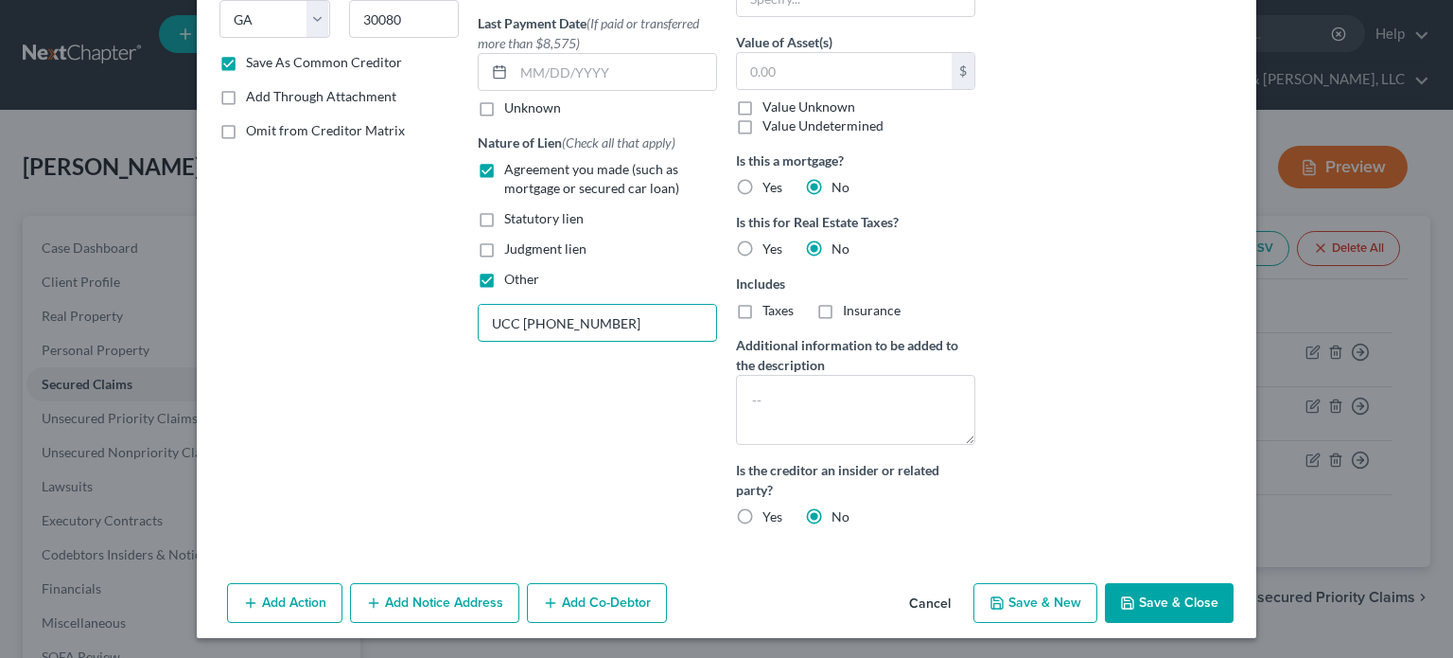
type input "UCC [PHONE_NUMBER]"
click at [1162, 592] on button "Save & Close" at bounding box center [1169, 603] width 129 height 40
checkbox input "false"
select select
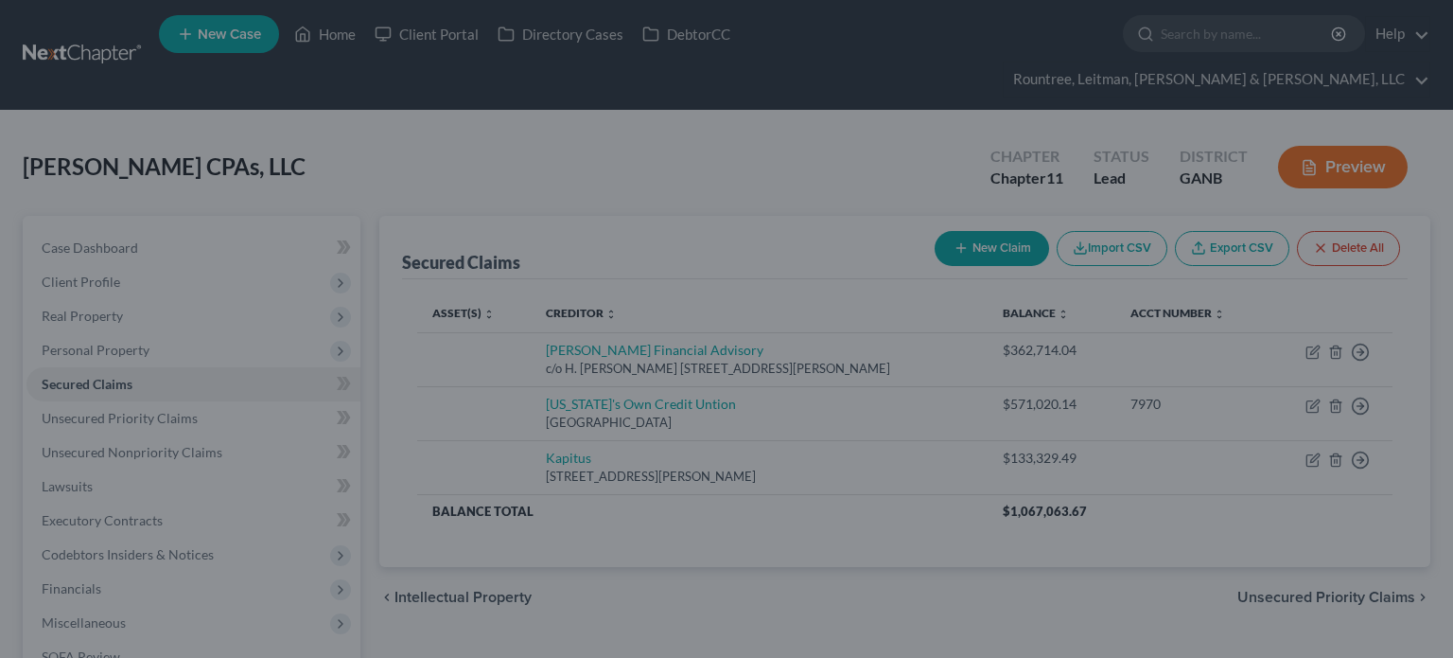
type input "0.00"
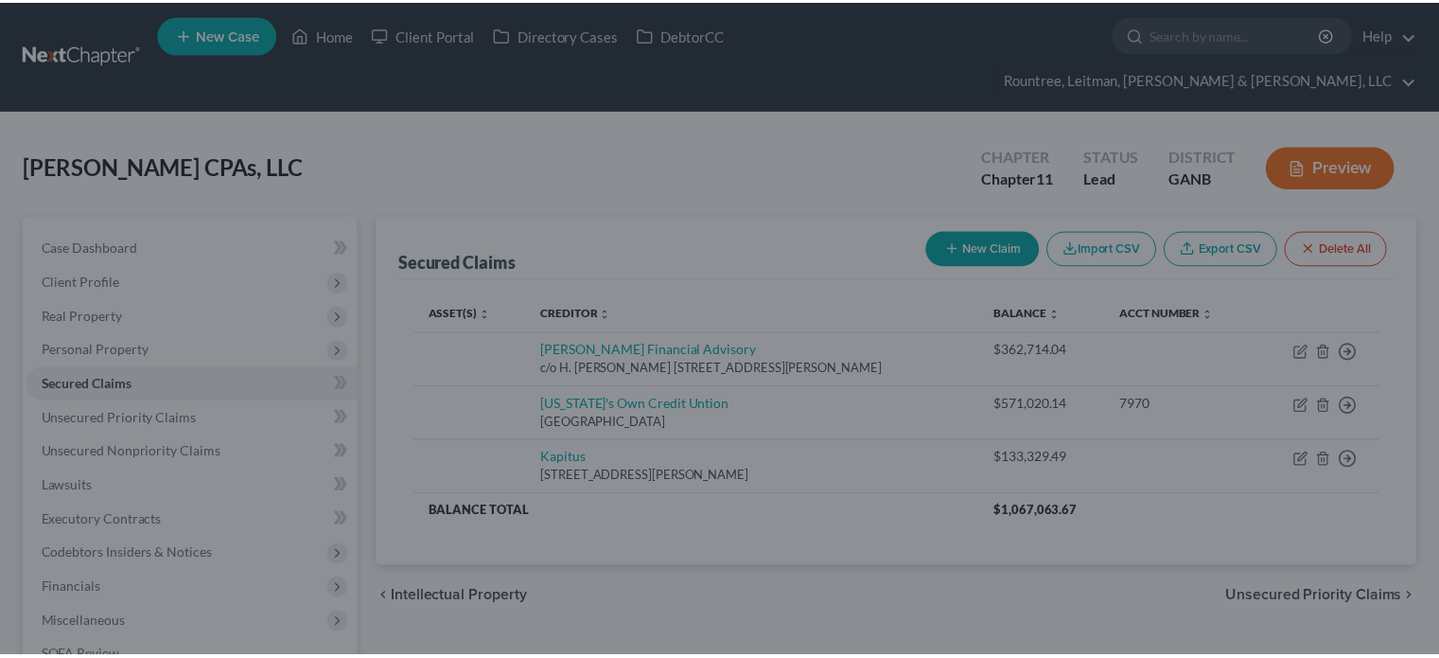
scroll to position [0, 0]
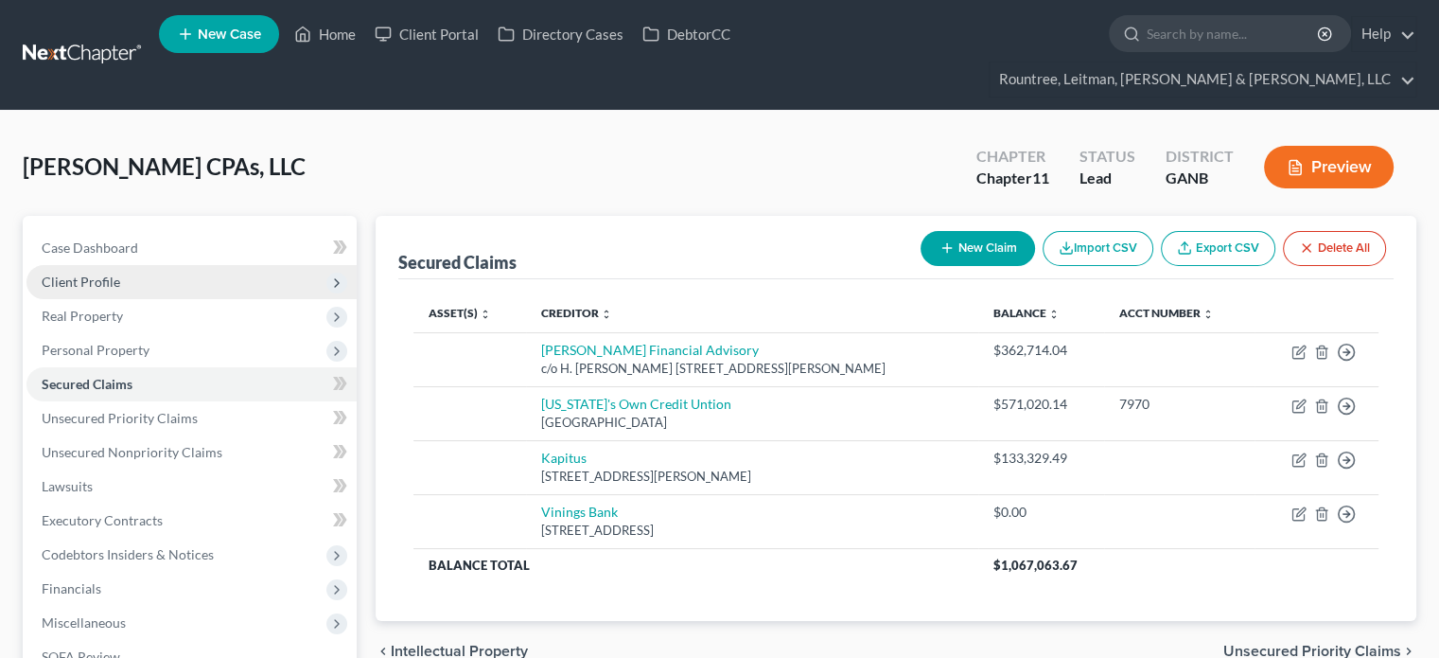
click at [86, 273] on span "Client Profile" at bounding box center [81, 281] width 79 height 16
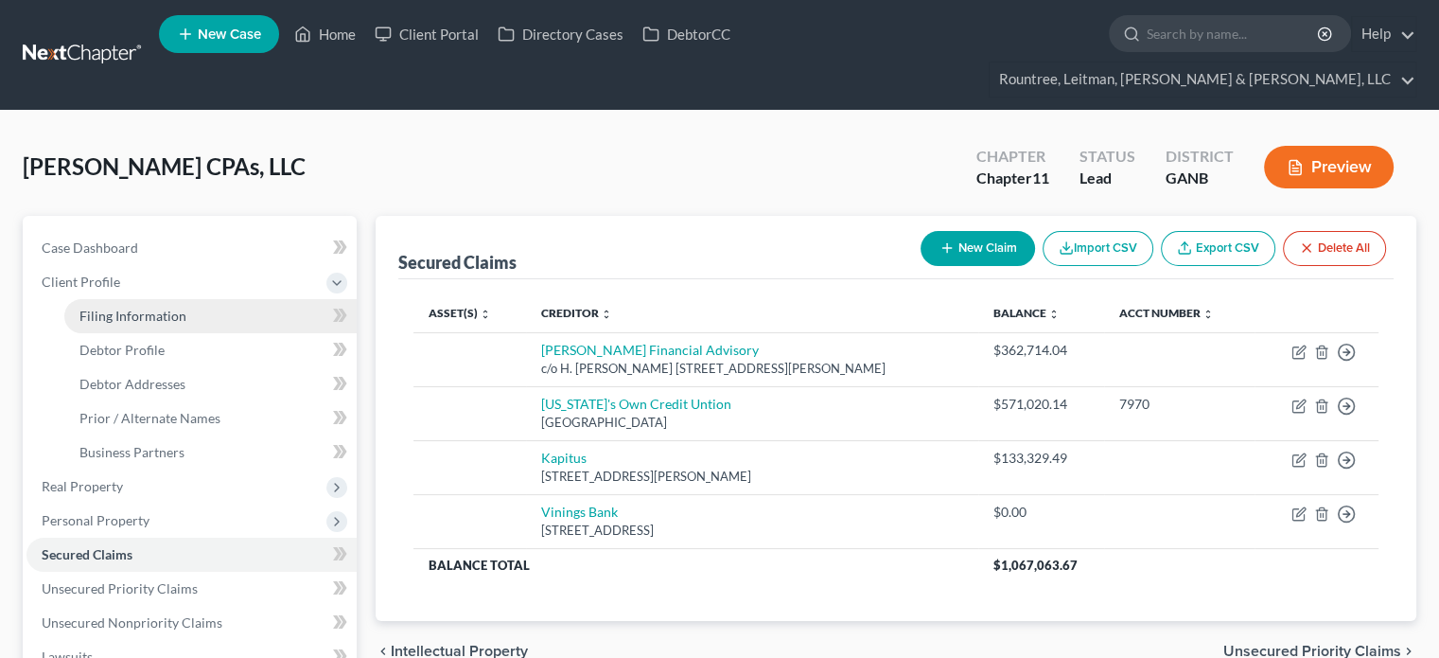
click at [110, 307] on span "Filing Information" at bounding box center [132, 315] width 107 height 16
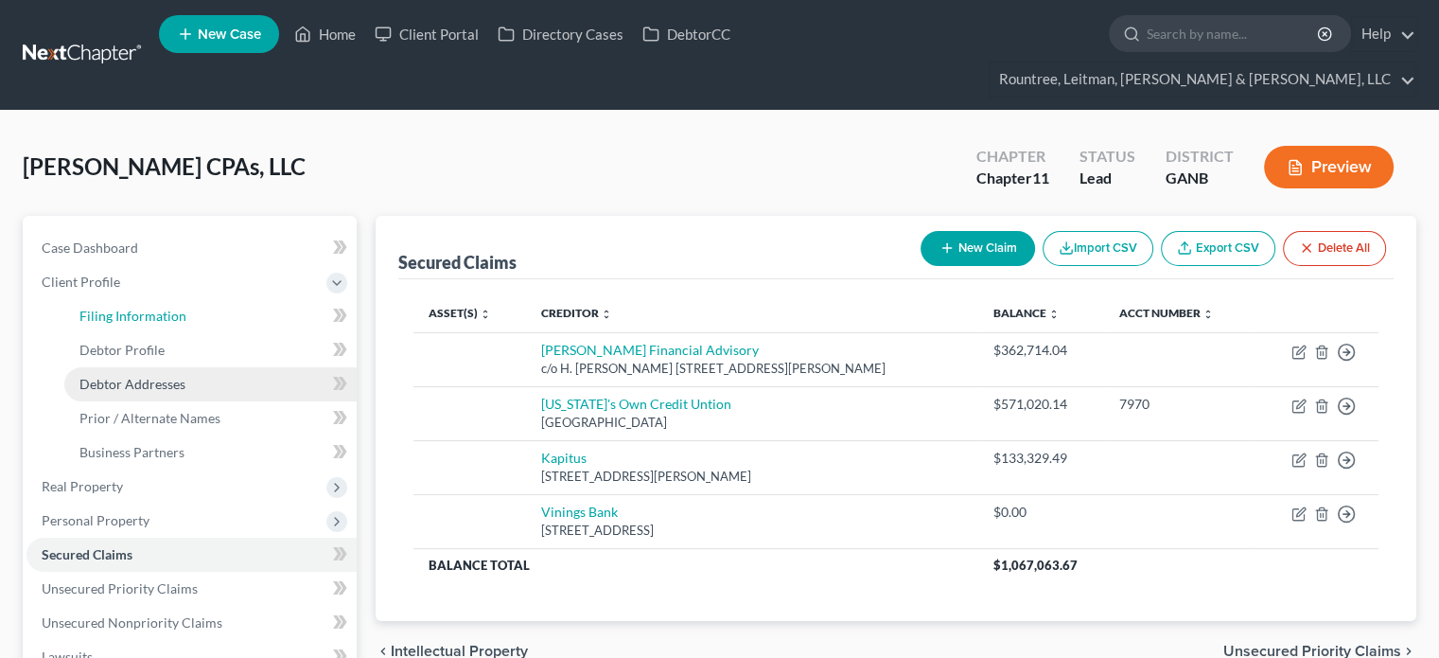
select select "3"
select select "1"
select select "19"
select select "3"
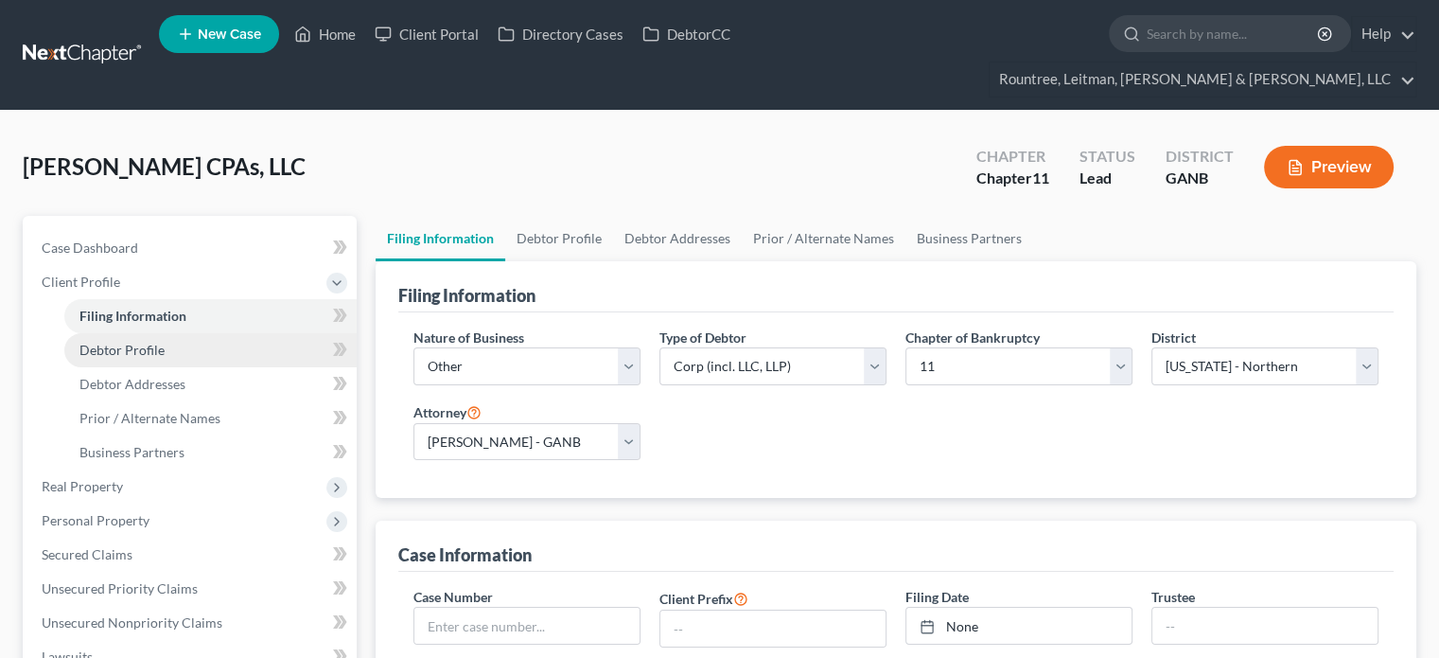
click at [98, 342] on span "Debtor Profile" at bounding box center [121, 350] width 85 height 16
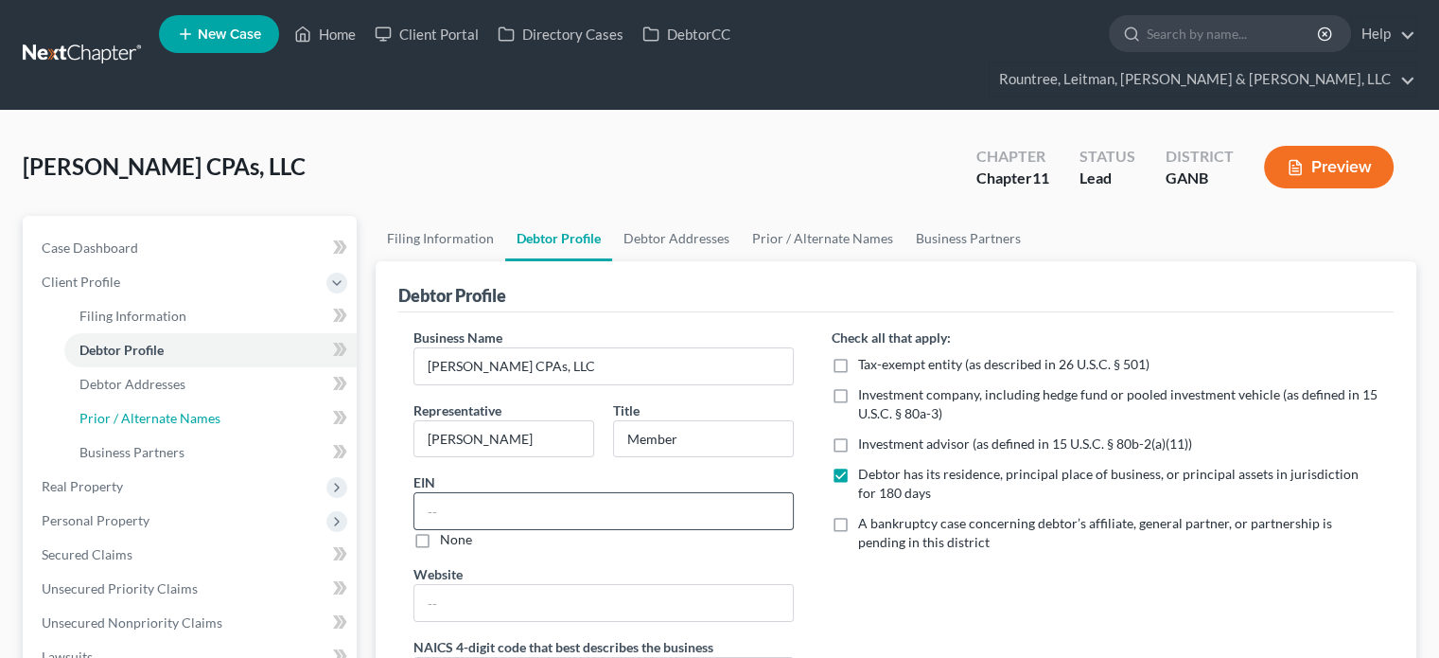
drag, startPoint x: 310, startPoint y: 393, endPoint x: 574, endPoint y: 483, distance: 279.1
click at [311, 401] on link "Prior / Alternate Names" at bounding box center [210, 418] width 292 height 34
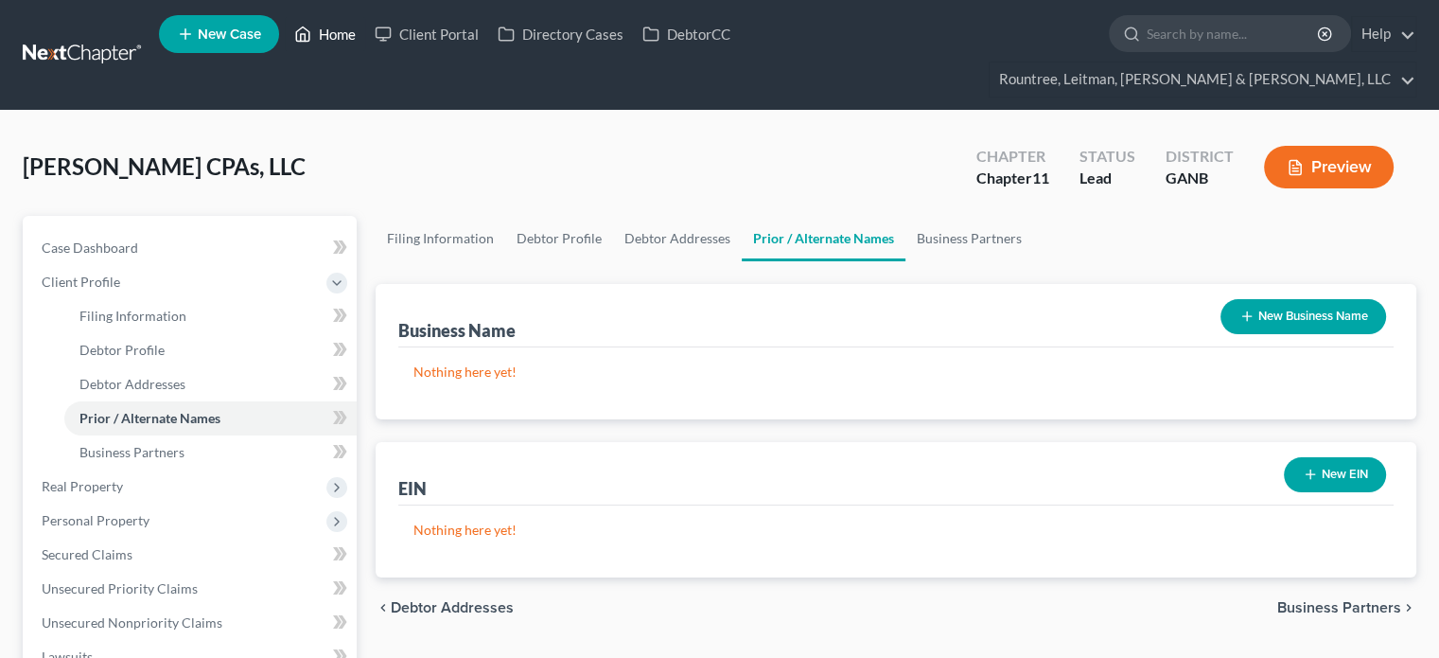
click at [339, 40] on link "Home" at bounding box center [325, 34] width 80 height 34
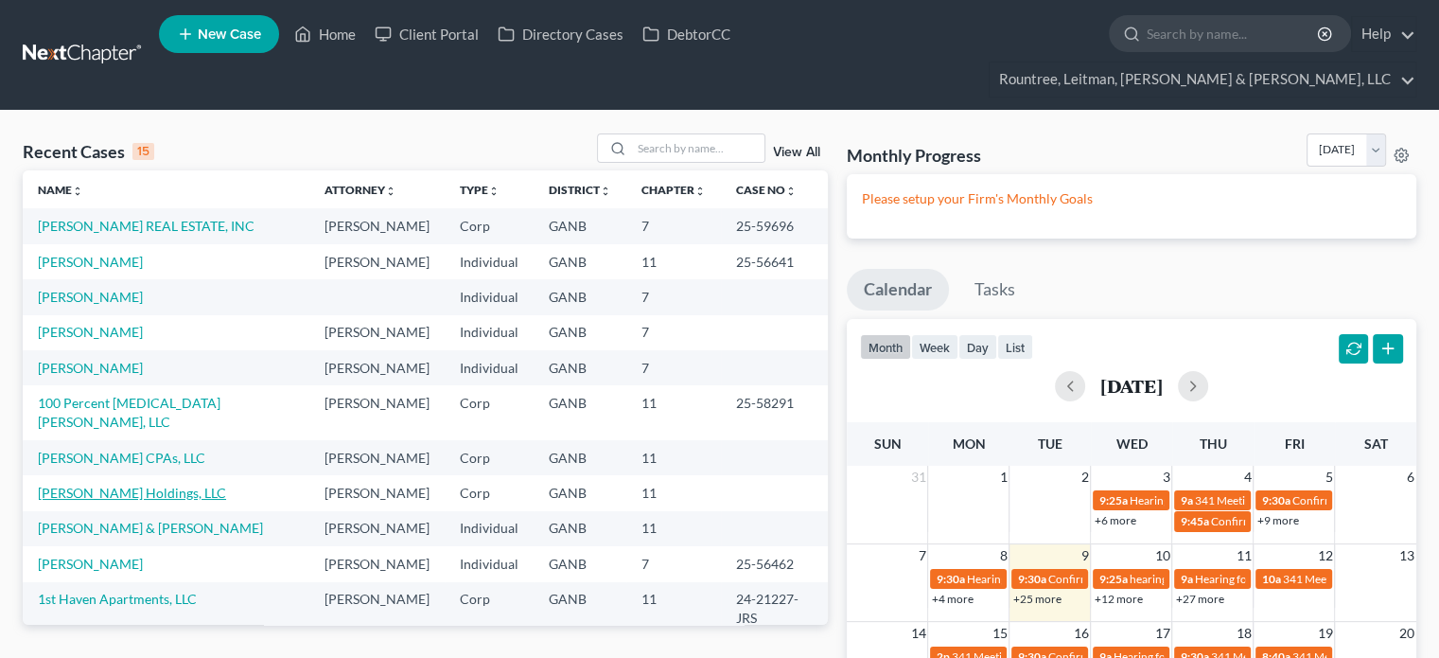
click at [98, 484] on link "[PERSON_NAME] Holdings, LLC" at bounding box center [132, 492] width 188 height 16
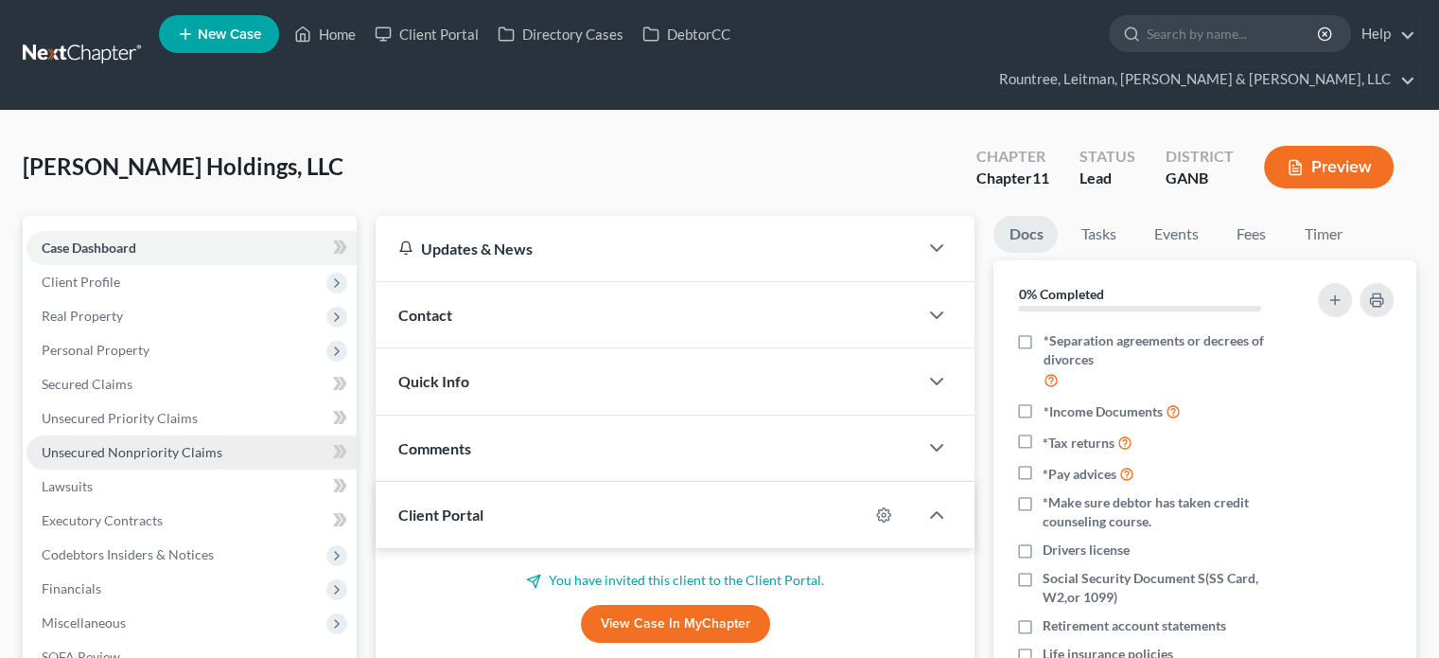
click at [103, 444] on span "Unsecured Nonpriority Claims" at bounding box center [132, 452] width 181 height 16
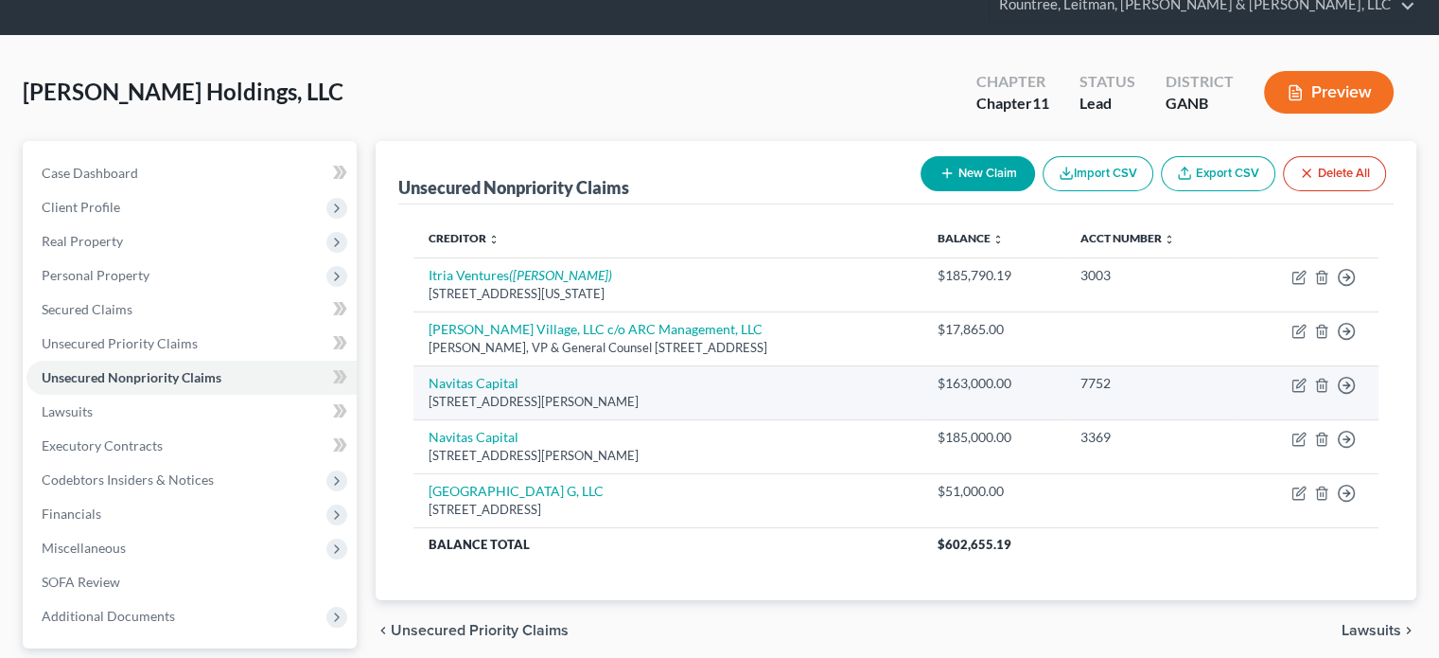
scroll to position [189, 0]
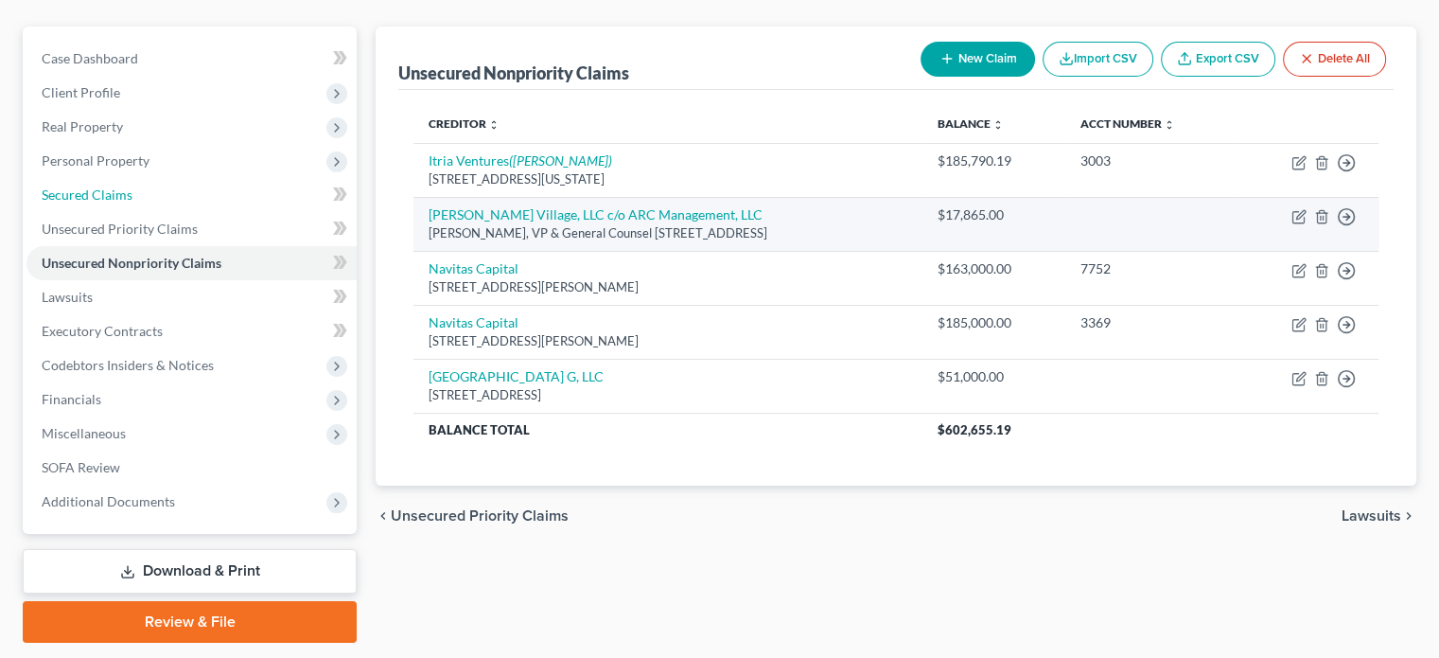
drag, startPoint x: 78, startPoint y: 162, endPoint x: 542, endPoint y: 204, distance: 466.5
click at [78, 186] on span "Secured Claims" at bounding box center [87, 194] width 91 height 16
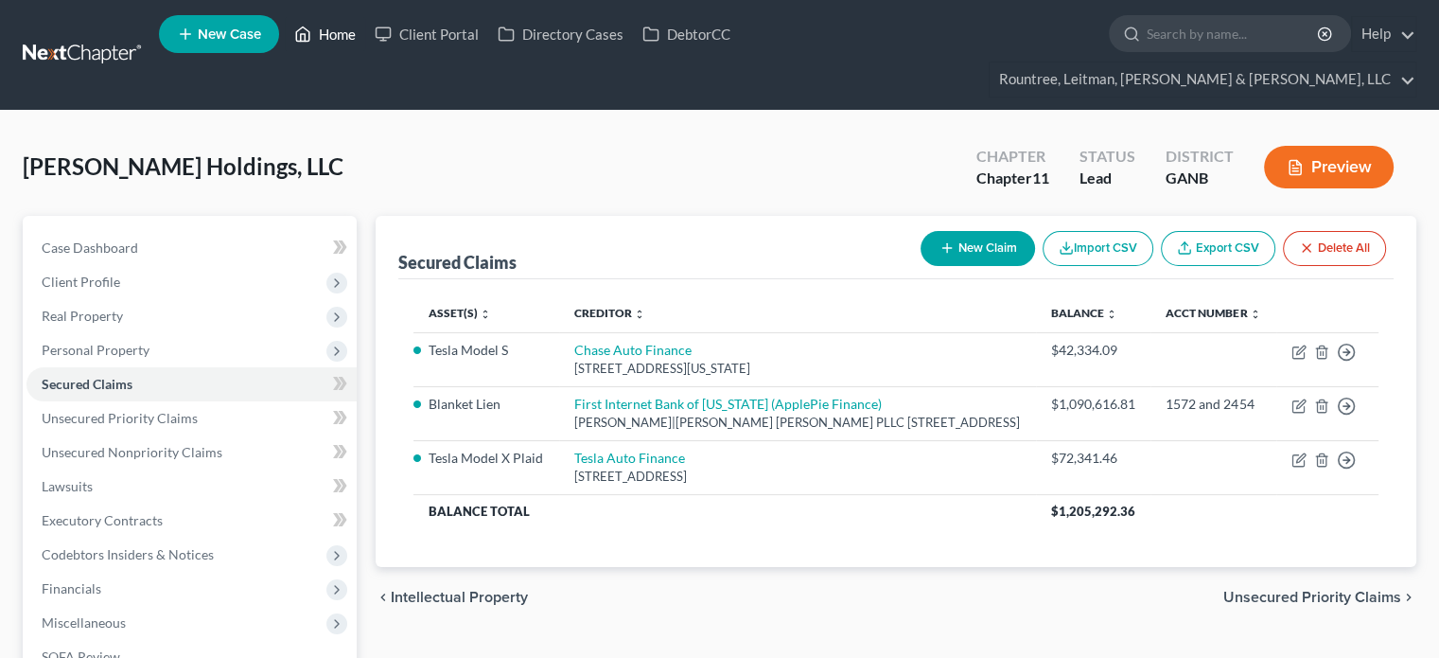
click at [332, 32] on link "Home" at bounding box center [325, 34] width 80 height 34
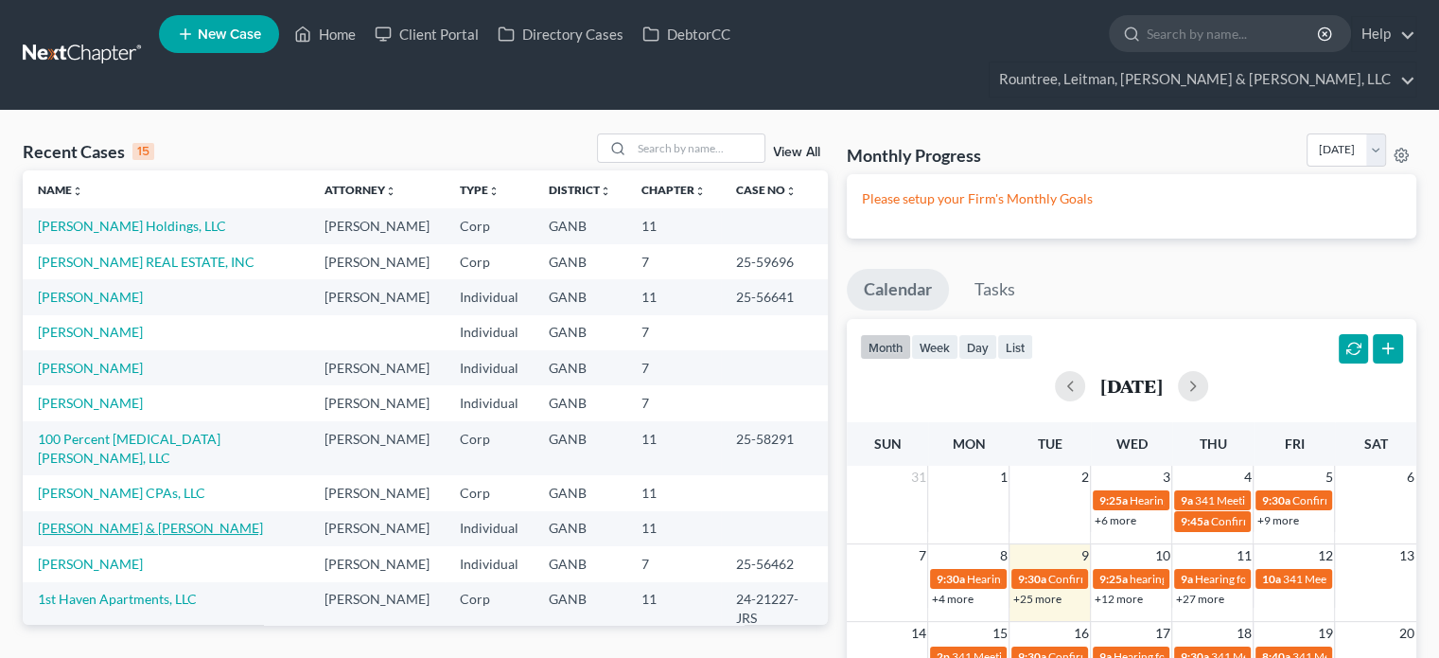
click at [144, 519] on link "[PERSON_NAME] & [PERSON_NAME]" at bounding box center [150, 527] width 225 height 16
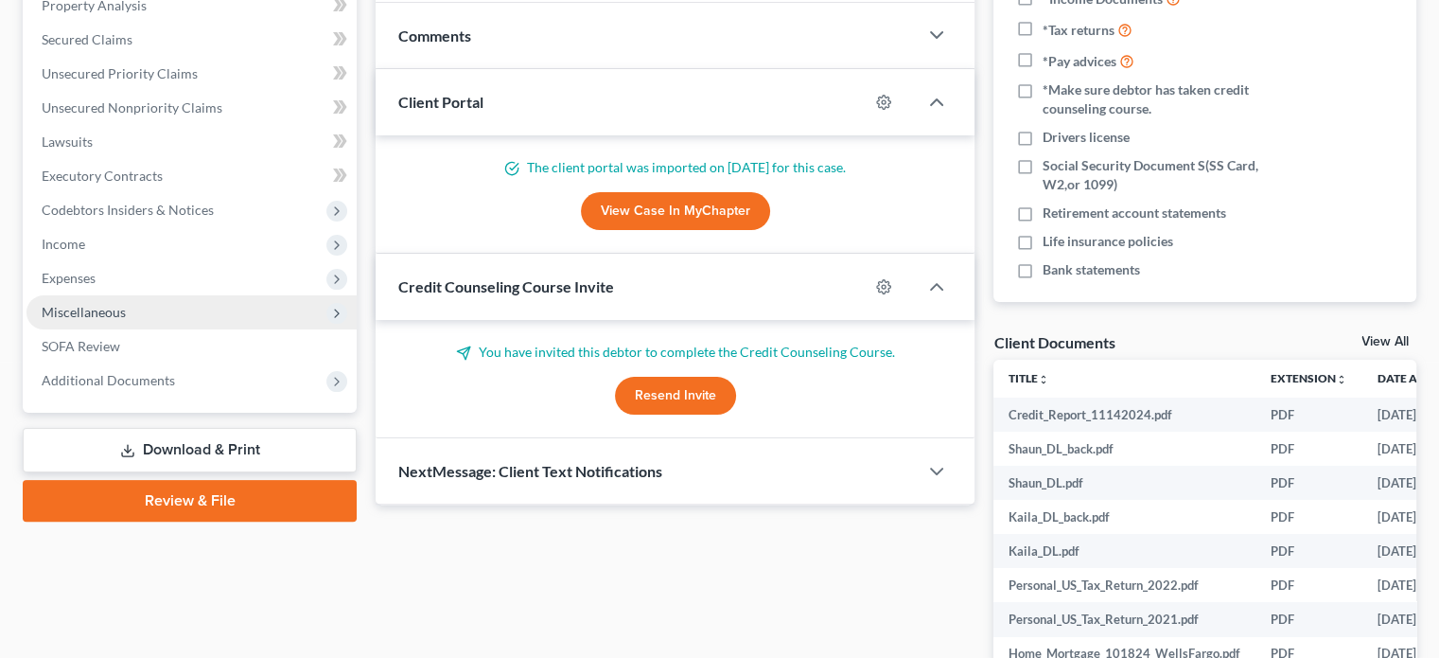
scroll to position [378, 0]
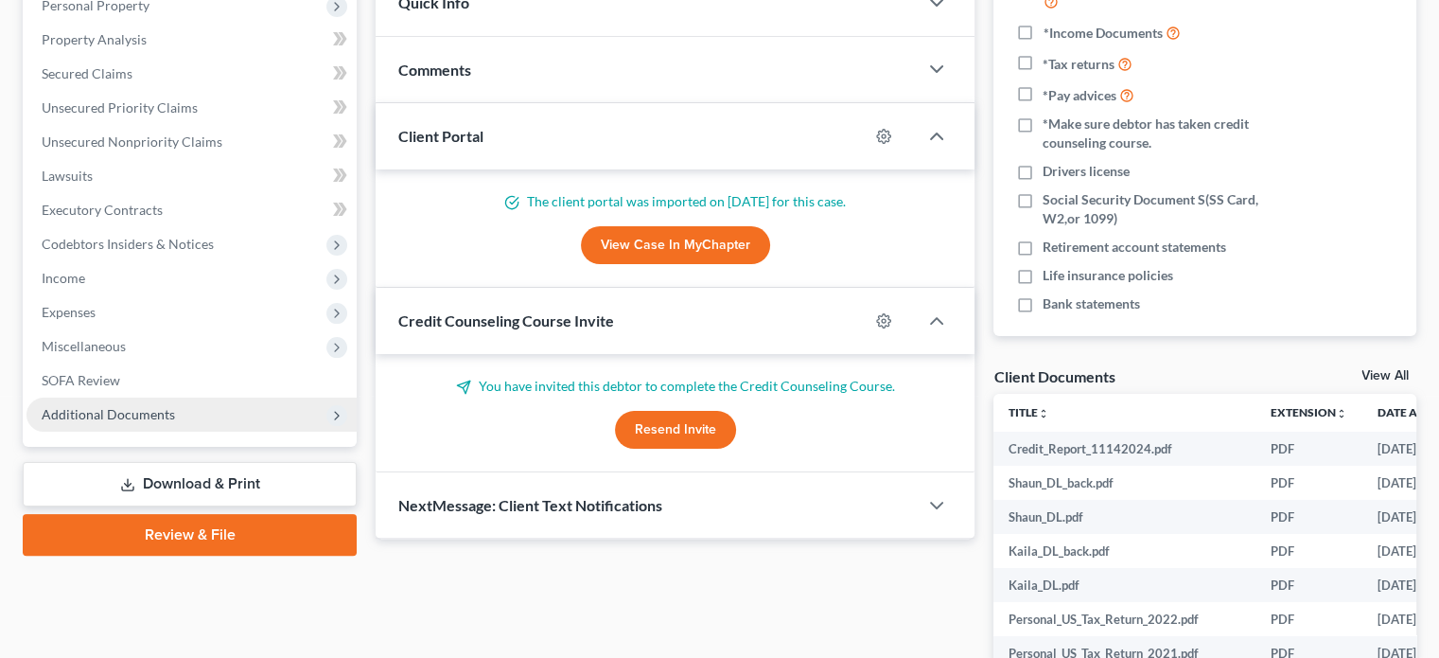
click at [114, 406] on span "Additional Documents" at bounding box center [108, 414] width 133 height 16
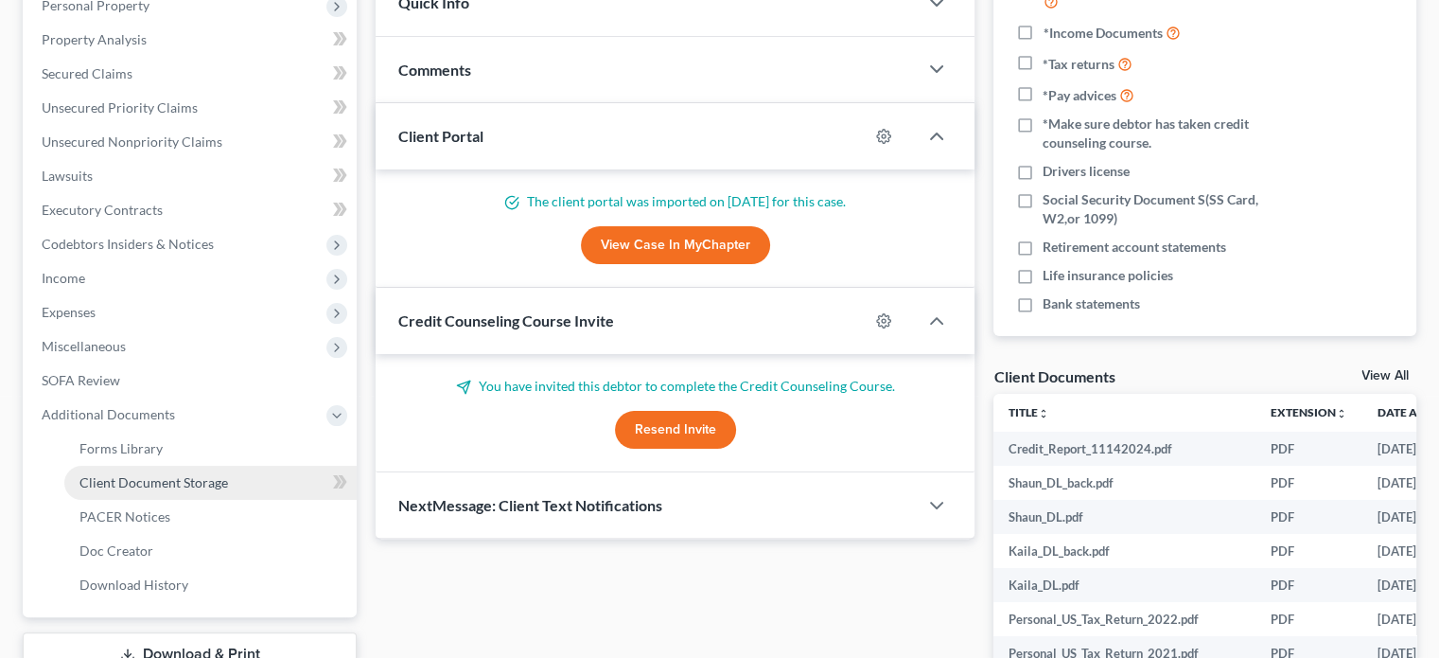
click at [174, 474] on span "Client Document Storage" at bounding box center [153, 482] width 149 height 16
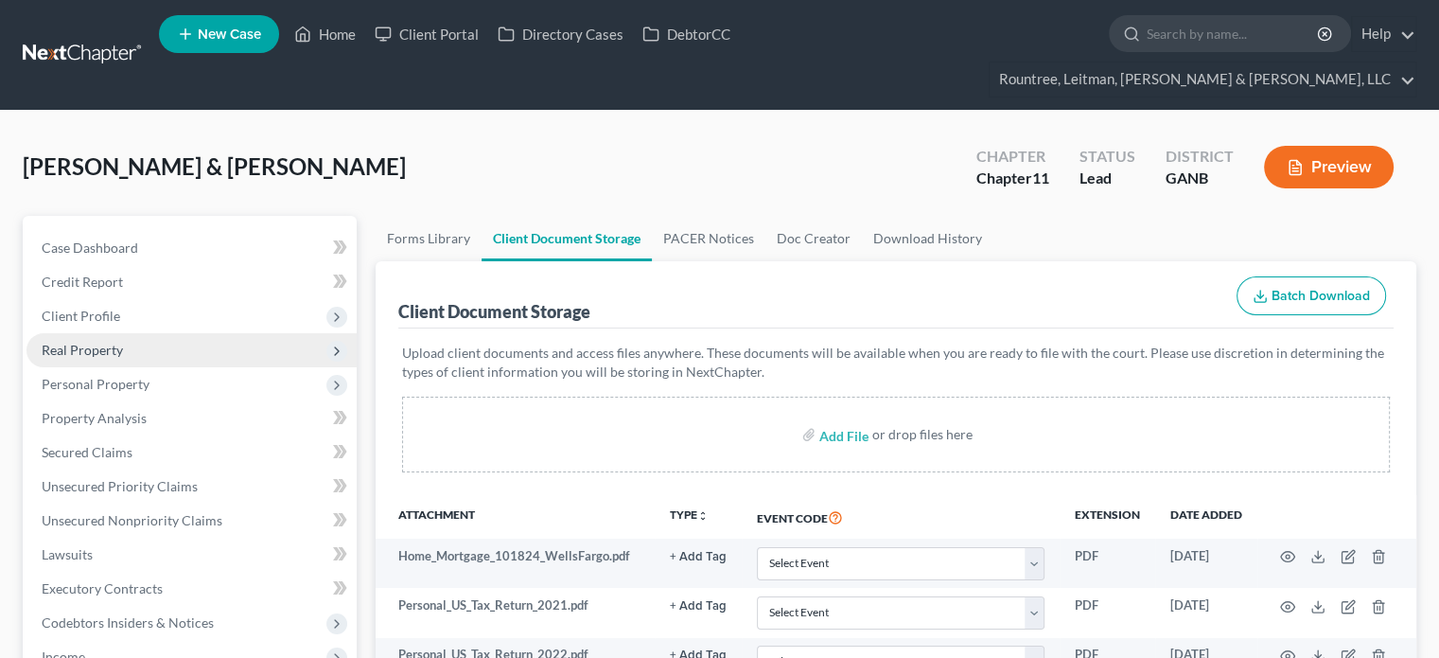
click at [106, 342] on span "Real Property" at bounding box center [82, 350] width 81 height 16
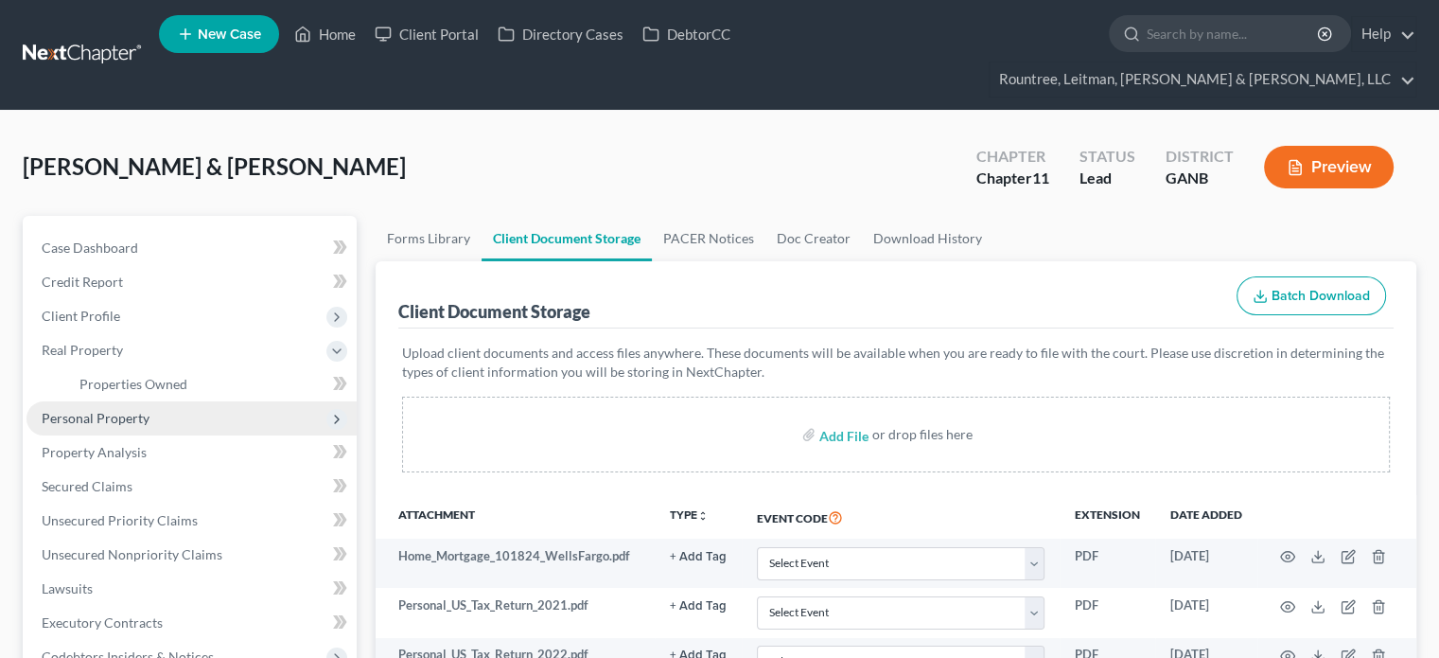
click at [127, 410] on span "Personal Property" at bounding box center [96, 418] width 108 height 16
click at [138, 410] on span "Vehicles Owned" at bounding box center [126, 418] width 95 height 16
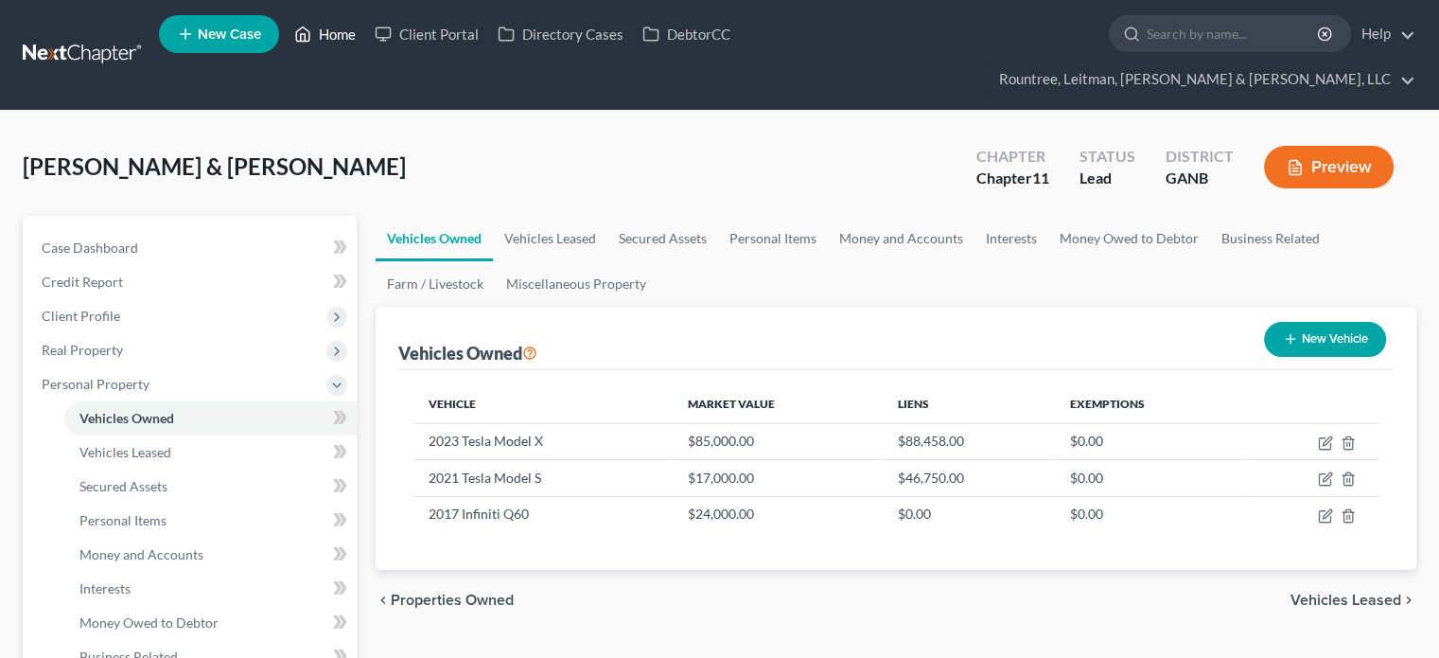
drag, startPoint x: 329, startPoint y: 24, endPoint x: 346, endPoint y: 114, distance: 91.5
click at [329, 23] on link "Home" at bounding box center [325, 34] width 80 height 34
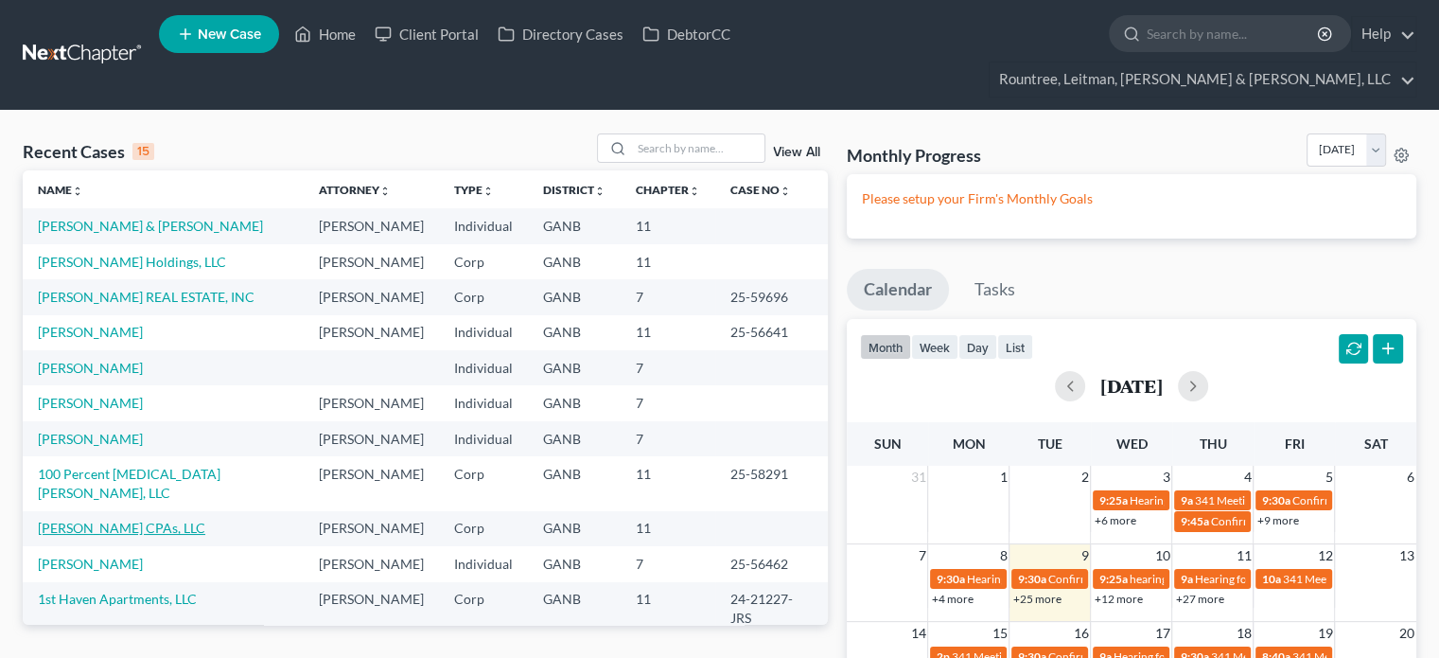
click at [101, 519] on link "[PERSON_NAME] CPAs, LLC" at bounding box center [121, 527] width 167 height 16
